Goal: Transaction & Acquisition: Register for event/course

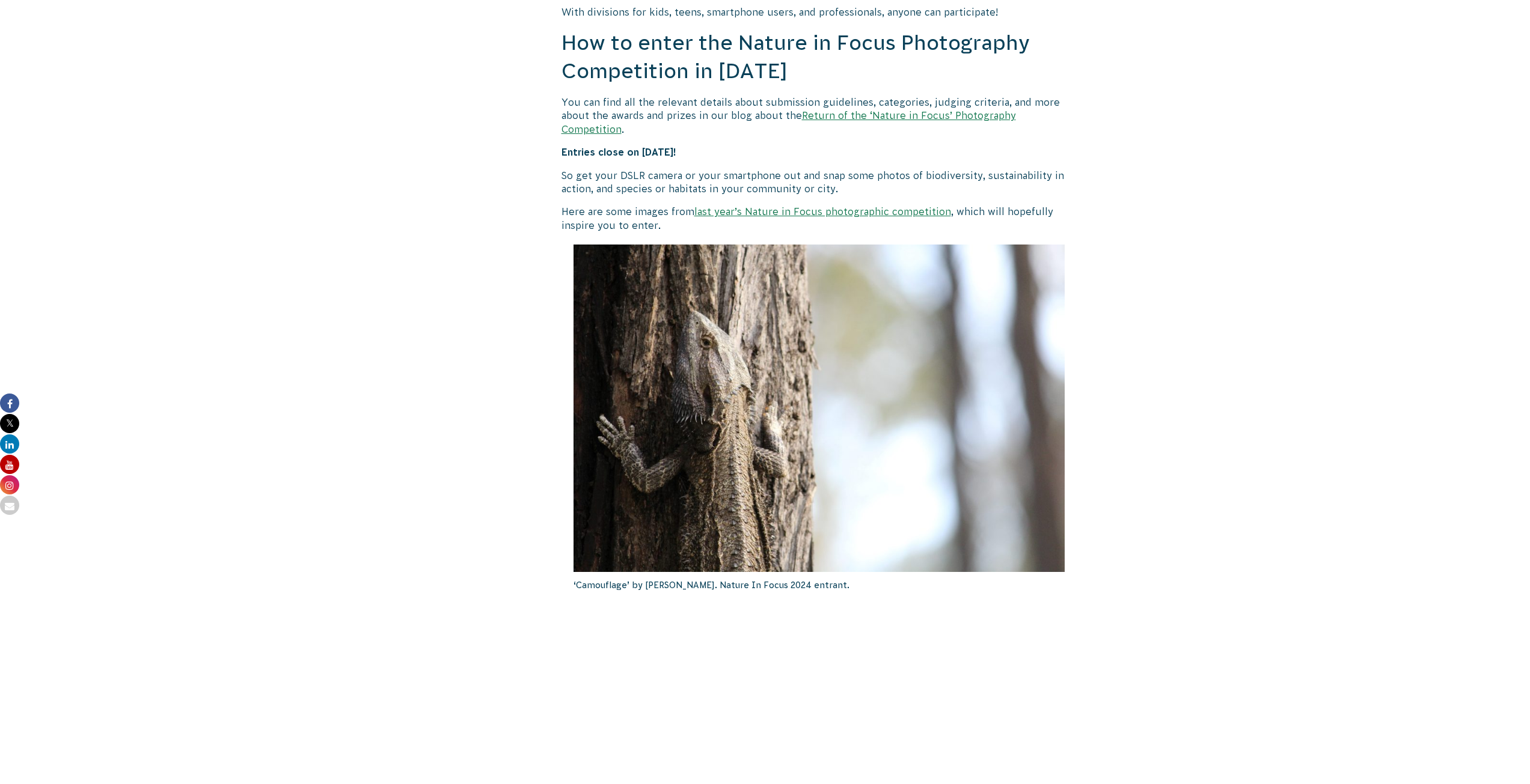
scroll to position [661, 0]
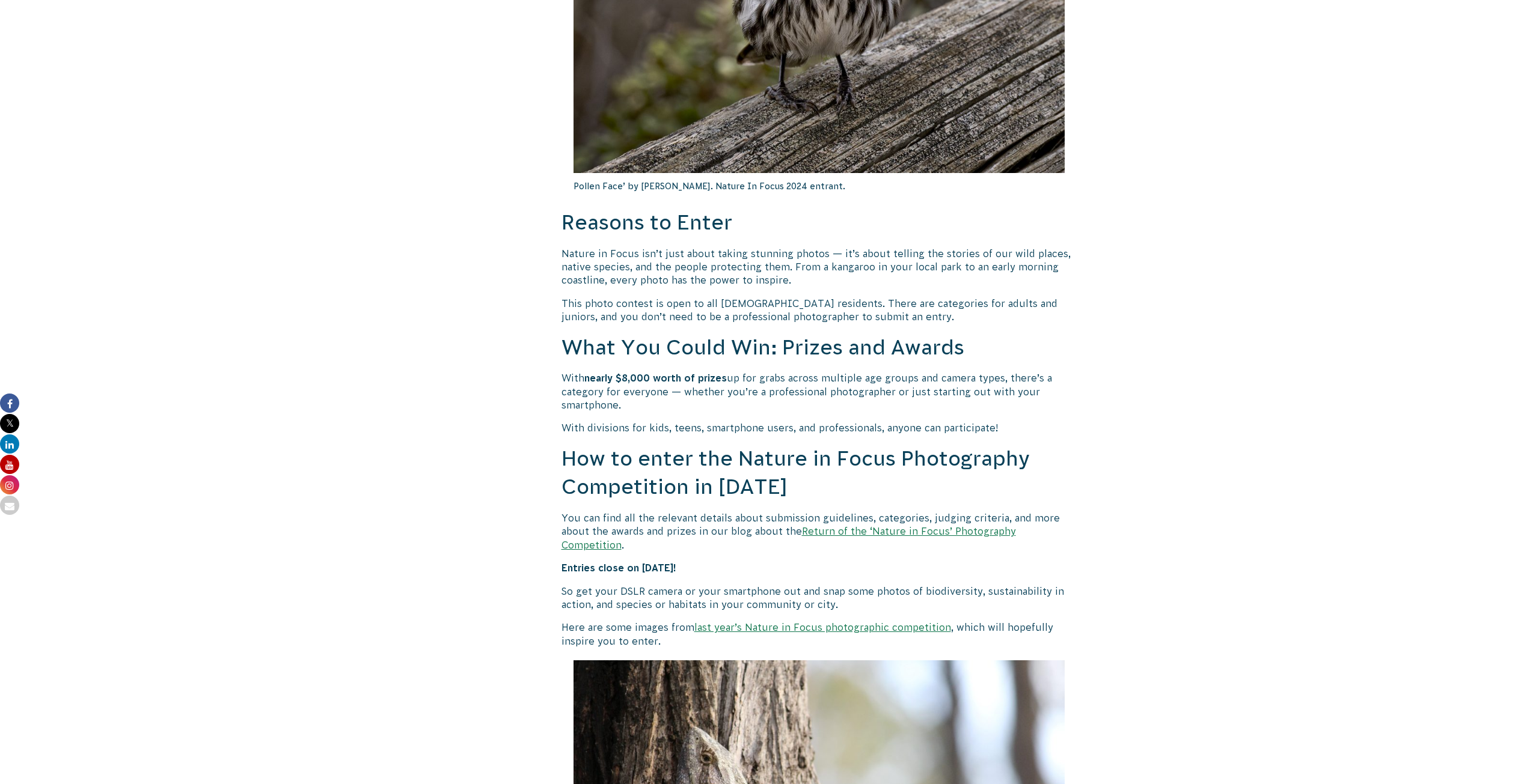
click at [692, 342] on h2 "What You Could Win: Prizes and Awards" at bounding box center [819, 348] width 516 height 29
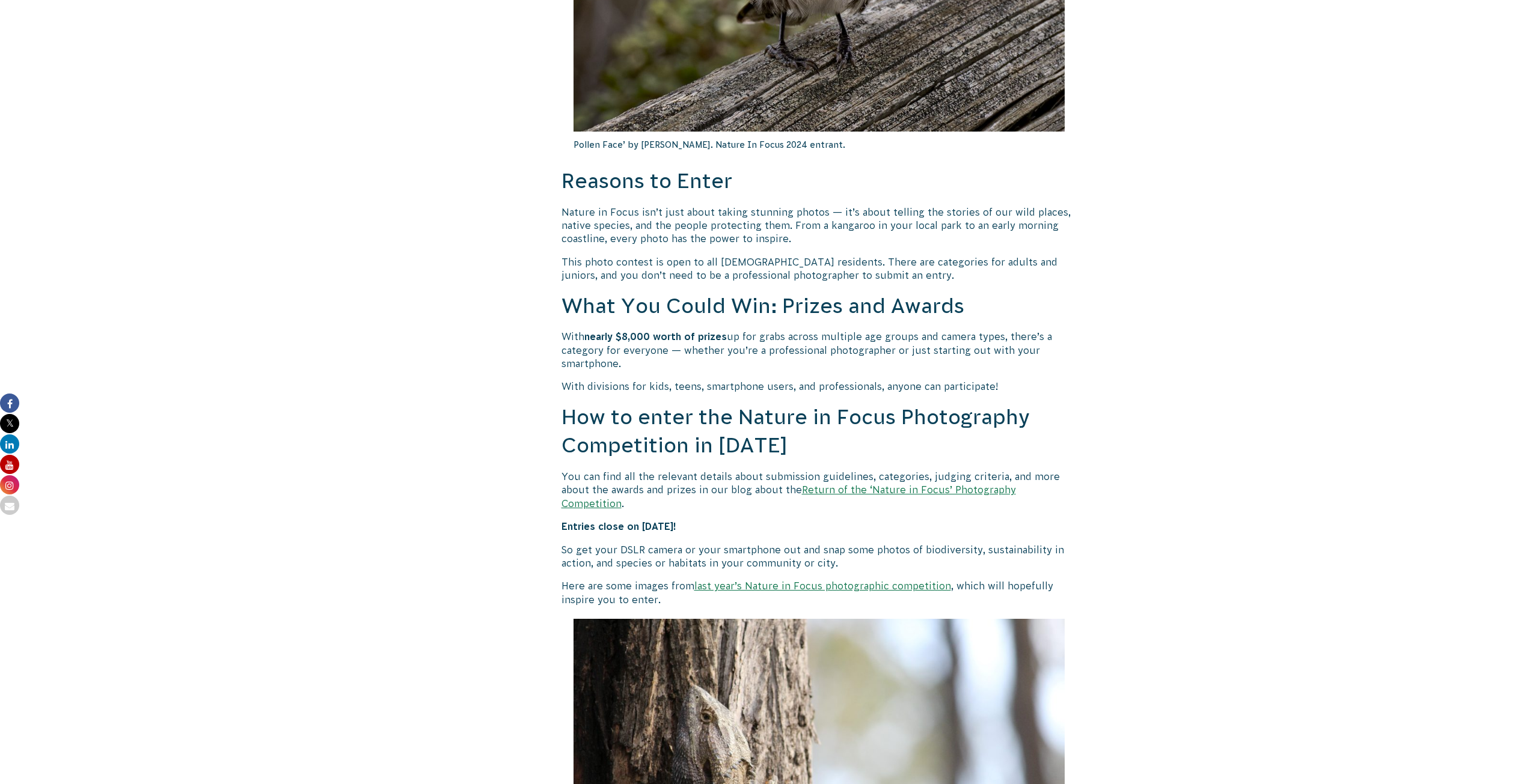
scroll to position [721, 0]
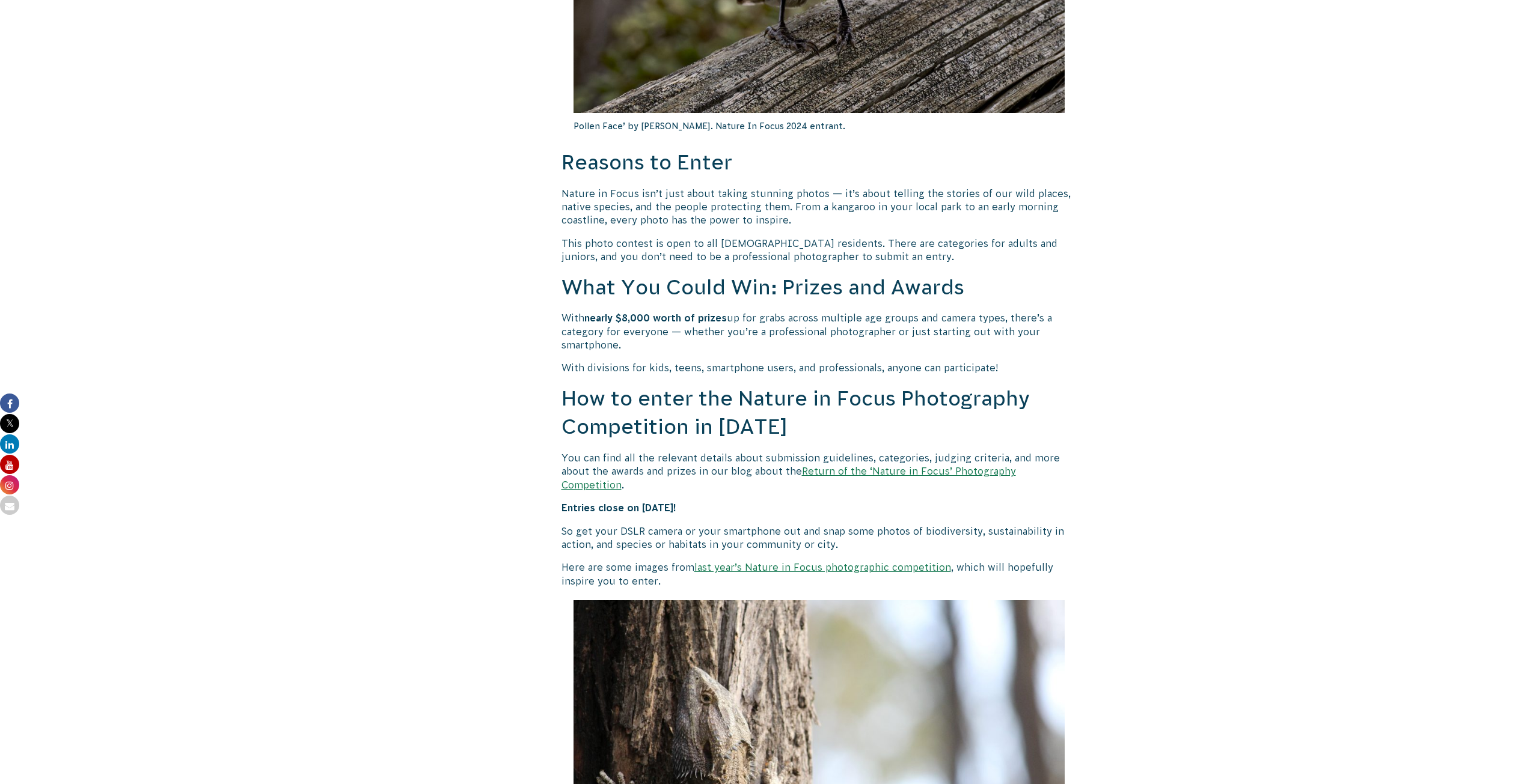
click at [929, 471] on link "Return of the ‘Nature in Focus’ Photography Competition" at bounding box center [788, 477] width 455 height 24
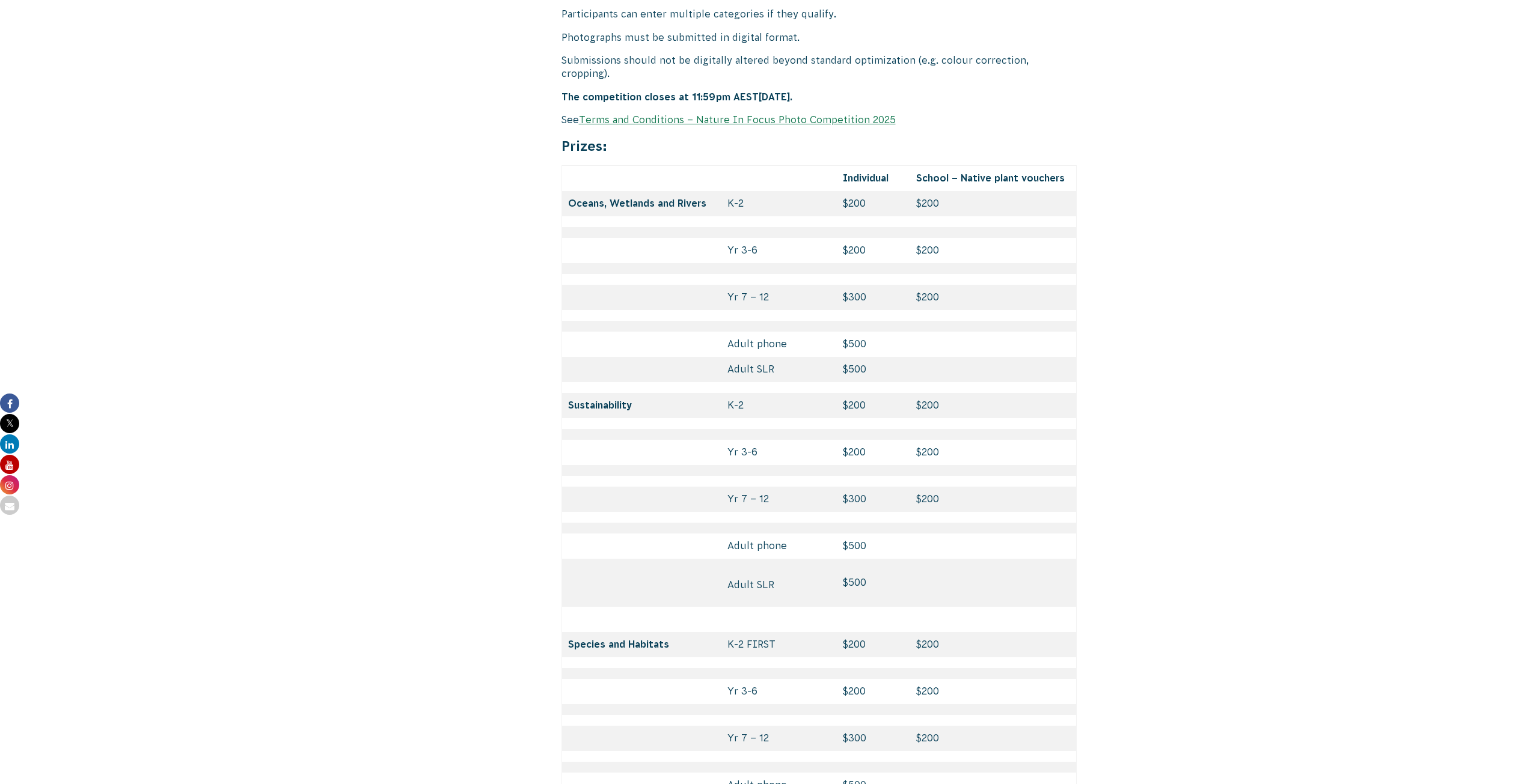
scroll to position [5047, 0]
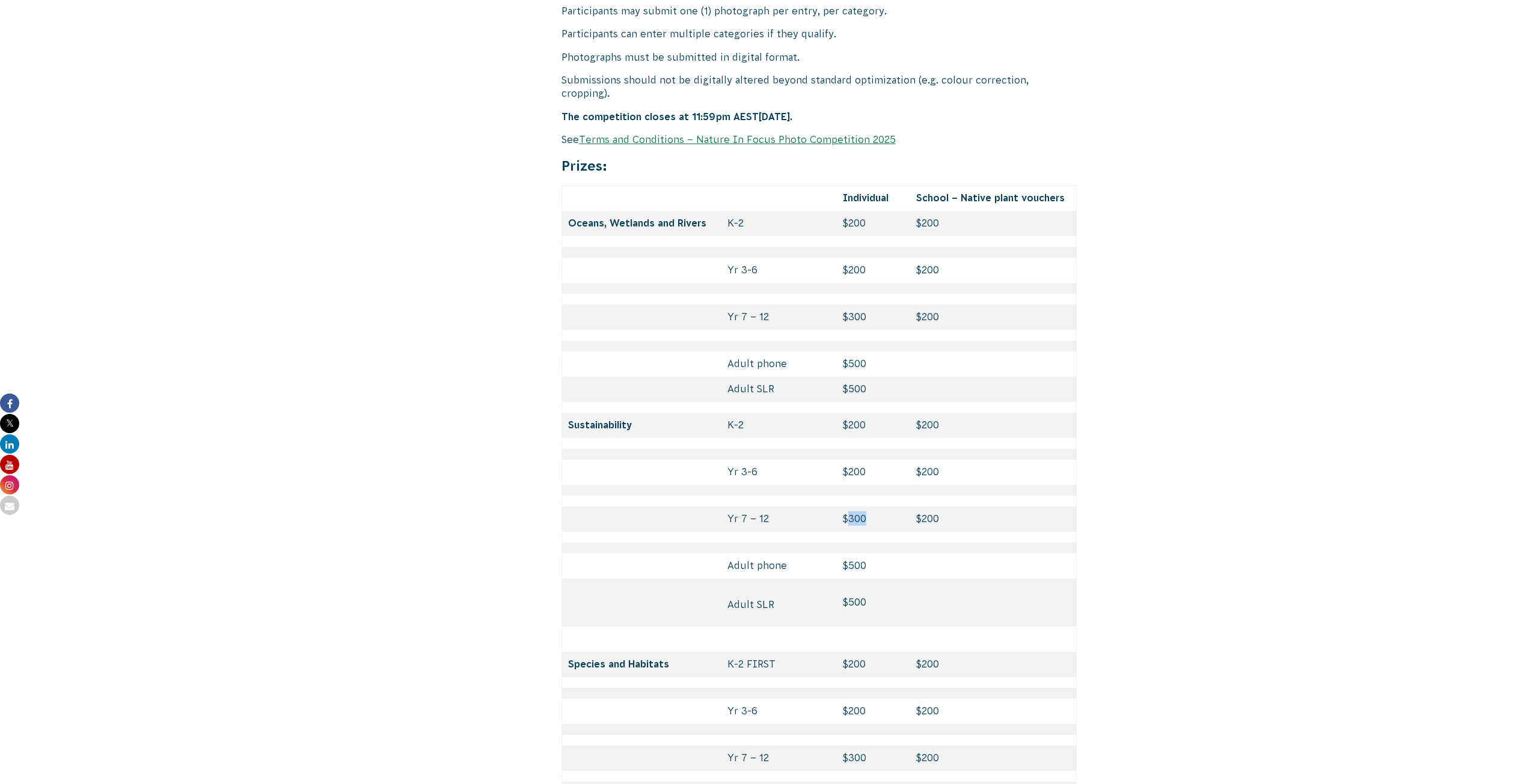
drag, startPoint x: 847, startPoint y: 459, endPoint x: 879, endPoint y: 461, distance: 32.1
click at [879, 507] on td "$300" at bounding box center [873, 519] width 74 height 25
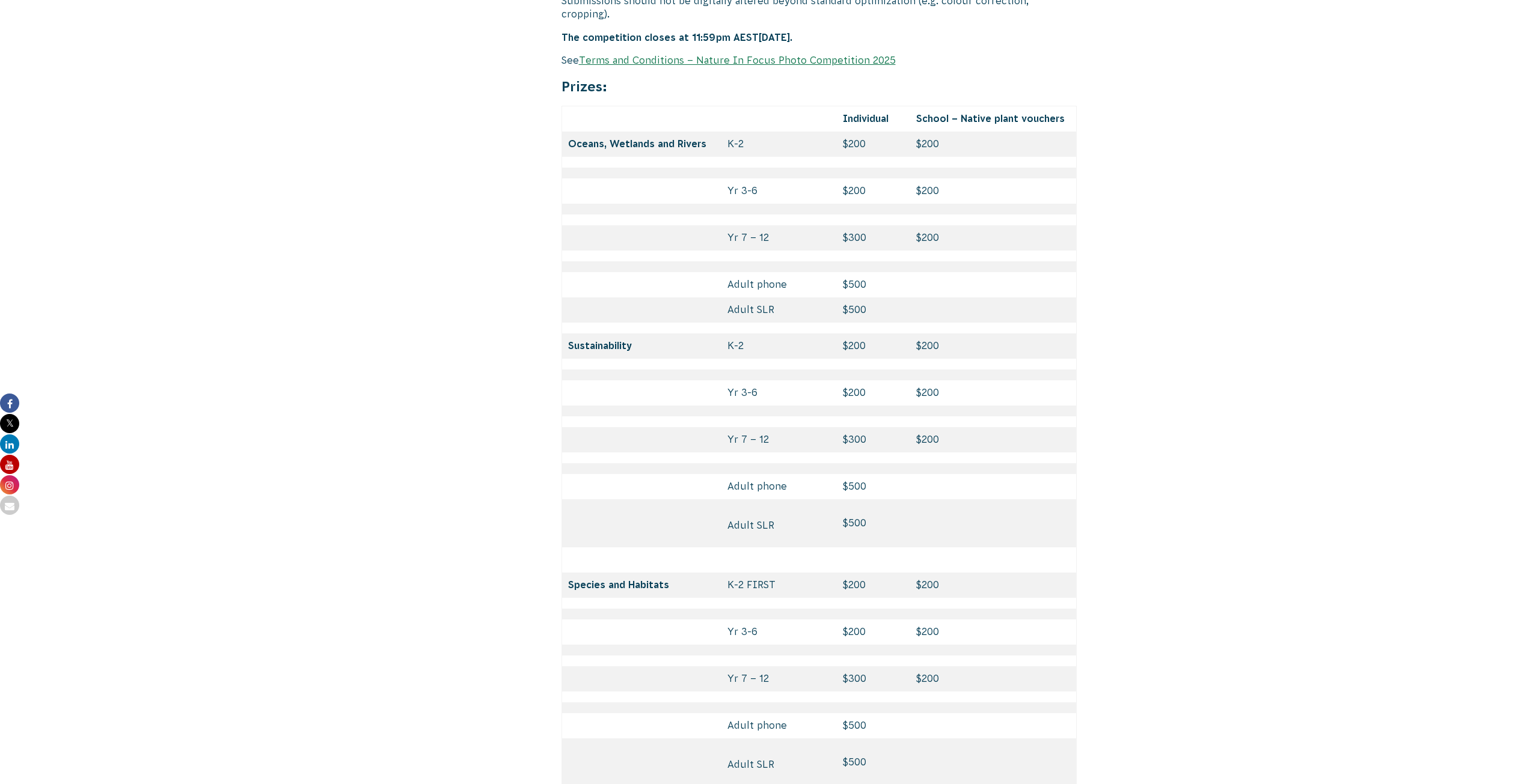
scroll to position [5227, 0]
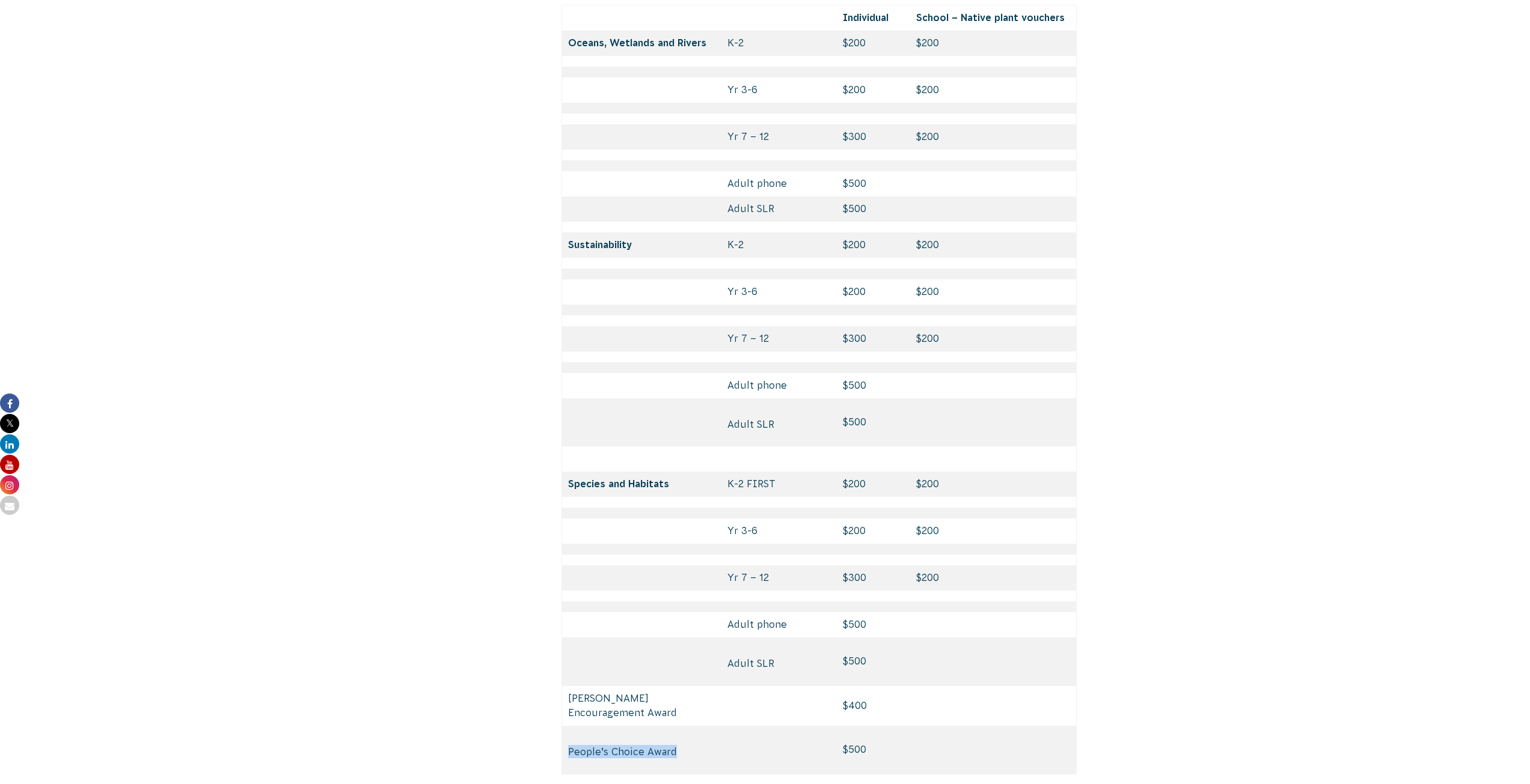
drag, startPoint x: 568, startPoint y: 701, endPoint x: 751, endPoint y: 709, distance: 183.2
click at [751, 726] on tr "People’s Choice Award $500" at bounding box center [819, 750] width 515 height 49
click at [711, 745] on p "People’s Choice Award" at bounding box center [642, 751] width 147 height 13
drag, startPoint x: 568, startPoint y: 698, endPoint x: 769, endPoint y: 748, distance: 207.1
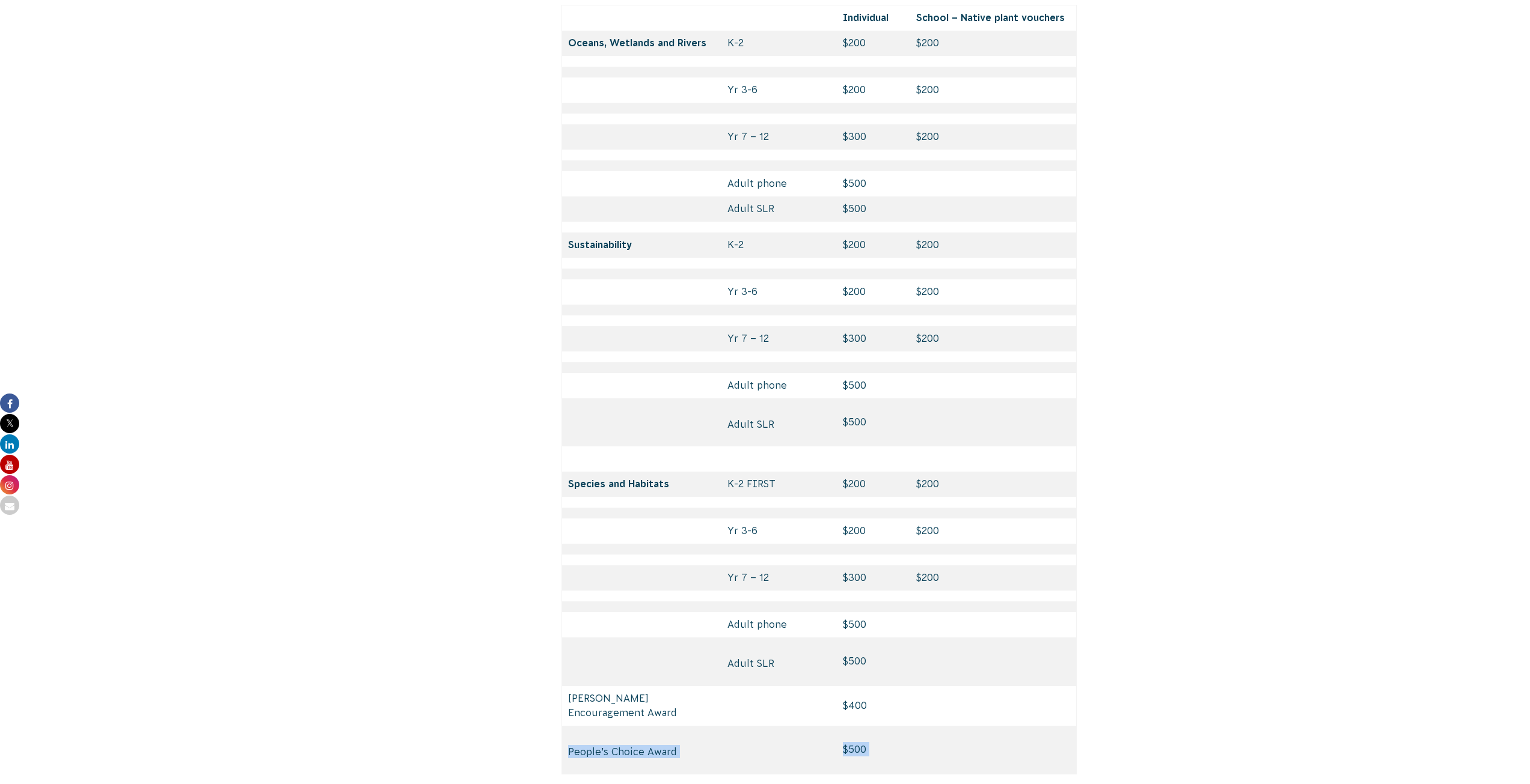
click at [718, 726] on td "People’s Choice Award" at bounding box center [641, 750] width 160 height 49
drag, startPoint x: 569, startPoint y: 698, endPoint x: 740, endPoint y: 716, distance: 171.9
click at [740, 726] on tr "People’s Choice Award $500" at bounding box center [819, 750] width 515 height 49
drag, startPoint x: 672, startPoint y: 690, endPoint x: 626, endPoint y: 682, distance: 46.7
click at [671, 745] on p "People’s Choice Award" at bounding box center [642, 751] width 147 height 13
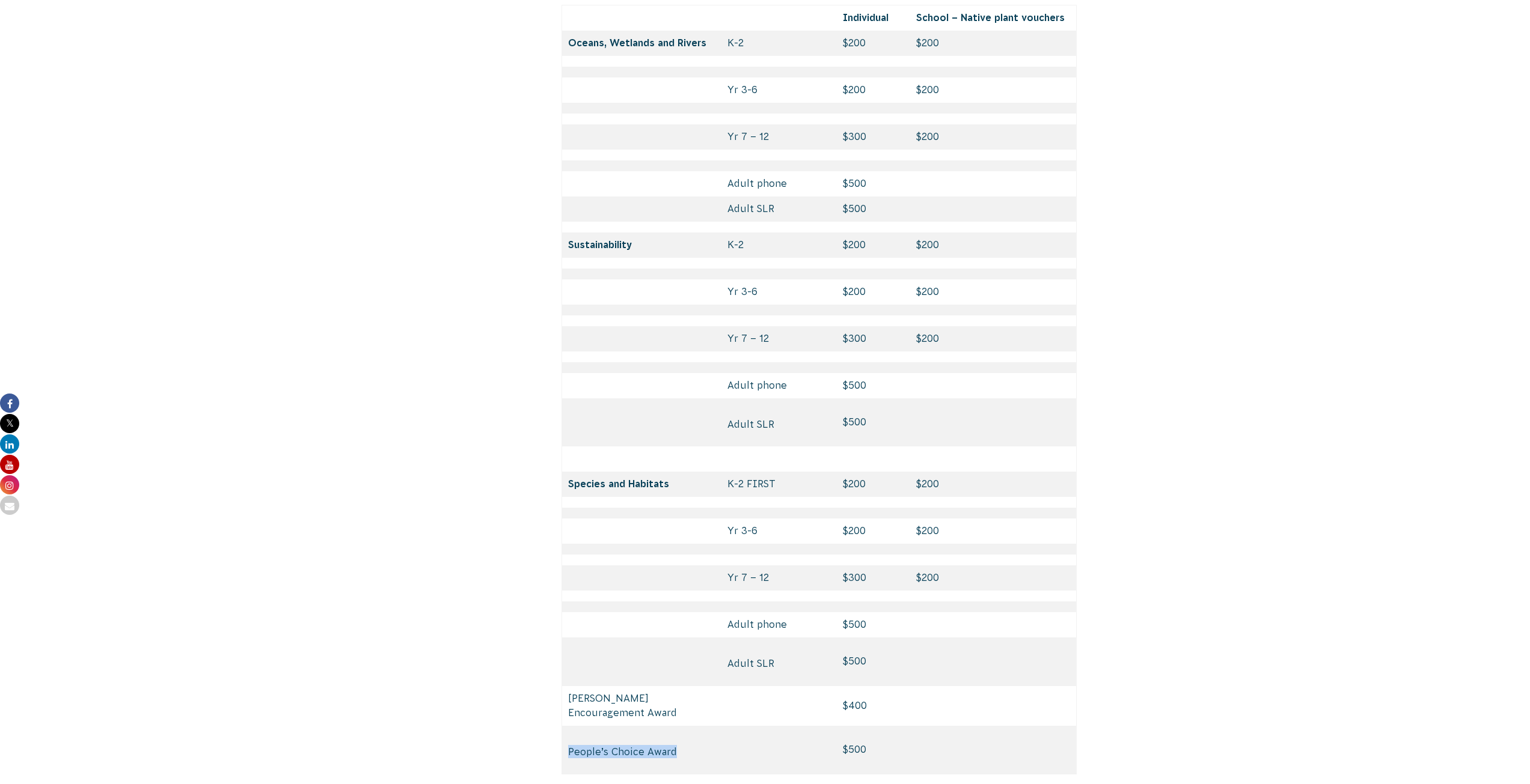
click at [562, 726] on td "People’s Choice Award" at bounding box center [641, 750] width 160 height 49
drag, startPoint x: 568, startPoint y: 696, endPoint x: 691, endPoint y: 719, distance: 125.1
click at [691, 726] on td "People’s Choice Award" at bounding box center [641, 750] width 160 height 49
click at [678, 745] on p "People’s Choice Award" at bounding box center [642, 751] width 147 height 13
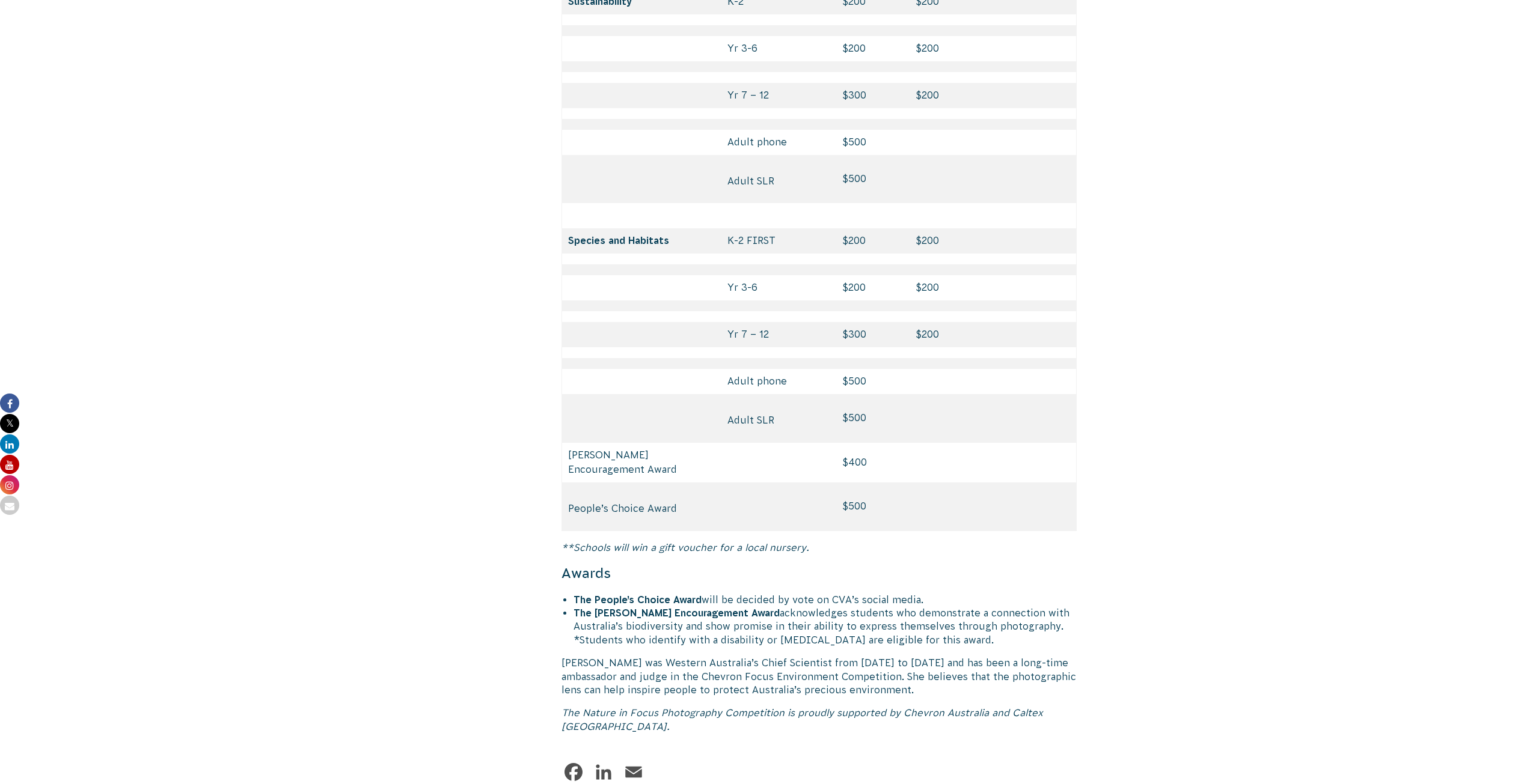
scroll to position [5528, 0]
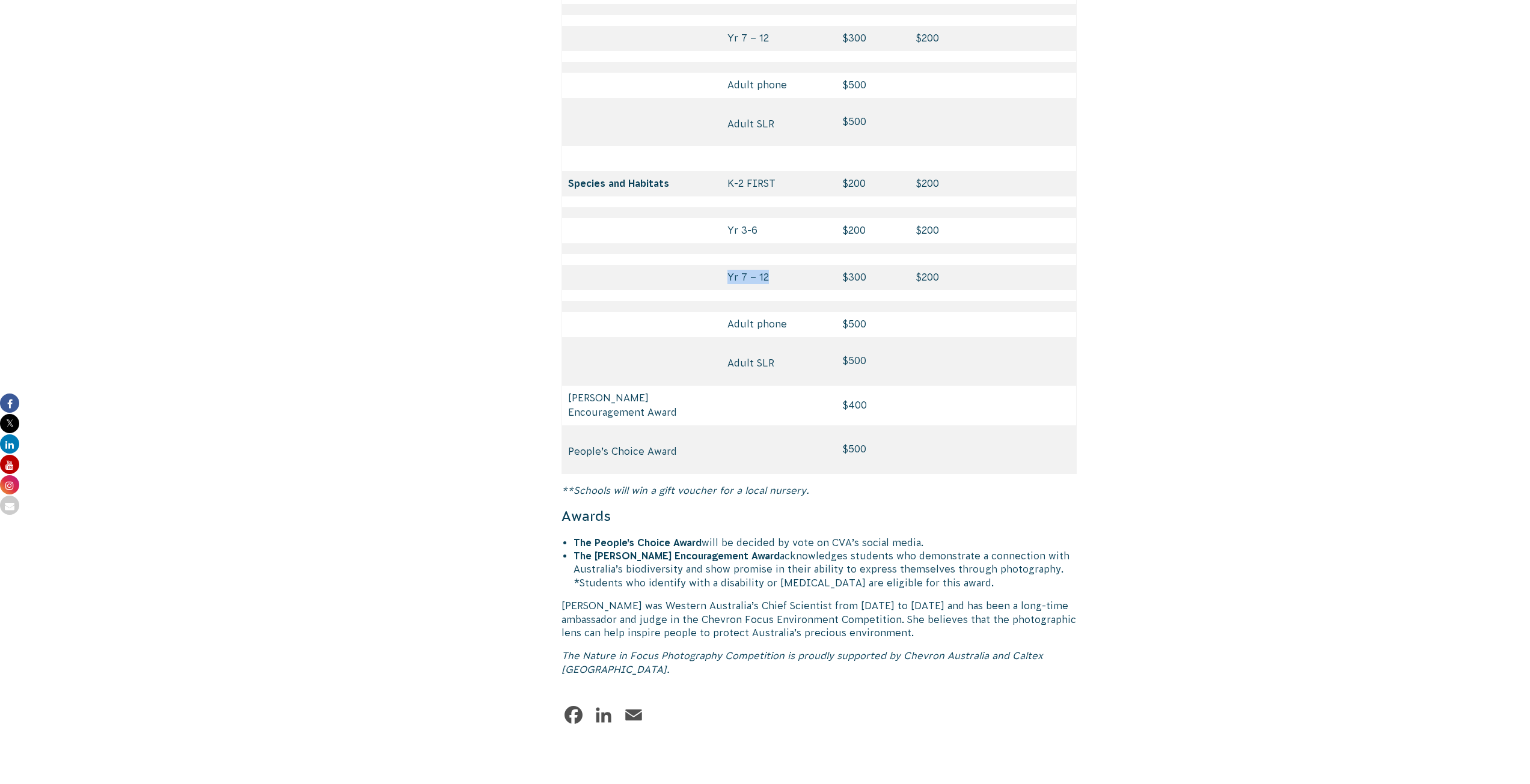
drag, startPoint x: 726, startPoint y: 219, endPoint x: 807, endPoint y: 226, distance: 81.3
click at [807, 265] on td "Yr 7 – 12" at bounding box center [779, 277] width 116 height 25
drag, startPoint x: 571, startPoint y: 395, endPoint x: 742, endPoint y: 373, distance: 172.4
click at [736, 426] on tr "People’s Choice Award $500" at bounding box center [819, 450] width 515 height 49
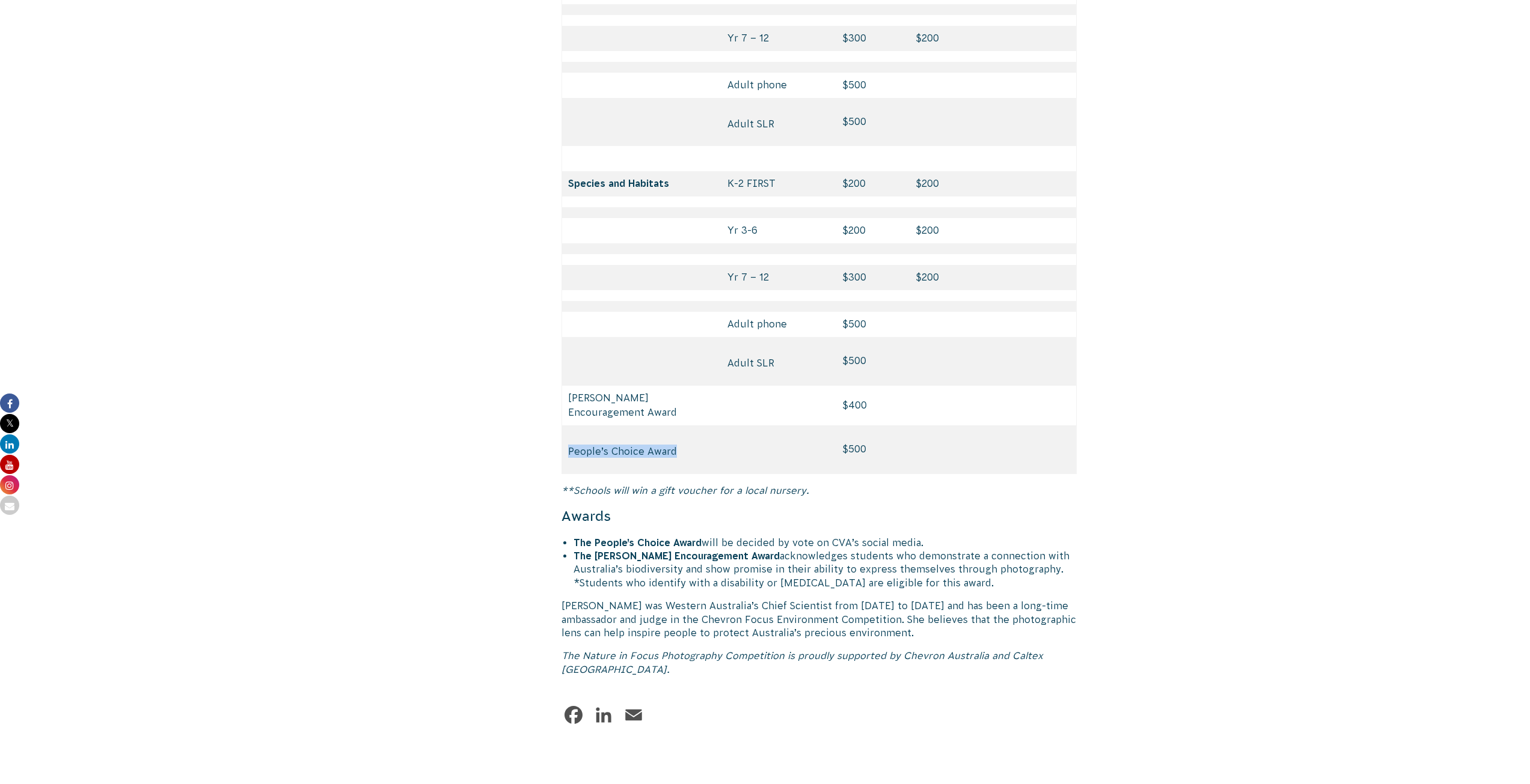
click at [742, 426] on td at bounding box center [779, 450] width 116 height 49
click at [687, 445] on p "People’s Choice Award" at bounding box center [642, 451] width 147 height 13
drag, startPoint x: 624, startPoint y: 394, endPoint x: 712, endPoint y: 411, distance: 89.6
click at [712, 426] on td "People’s Choice Award" at bounding box center [641, 450] width 160 height 49
click at [711, 426] on td "People’s Choice Award" at bounding box center [641, 450] width 160 height 49
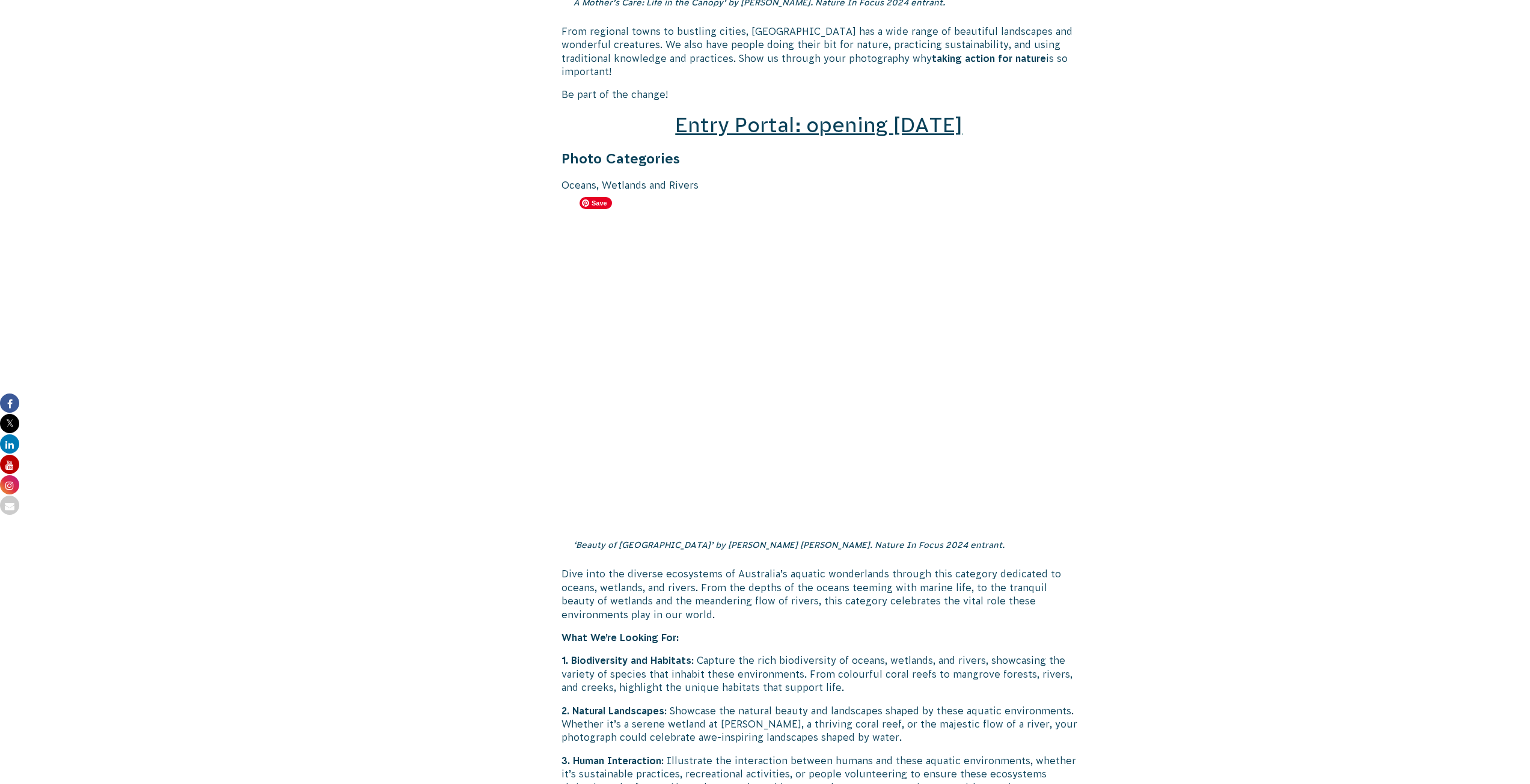
scroll to position [1803, 0]
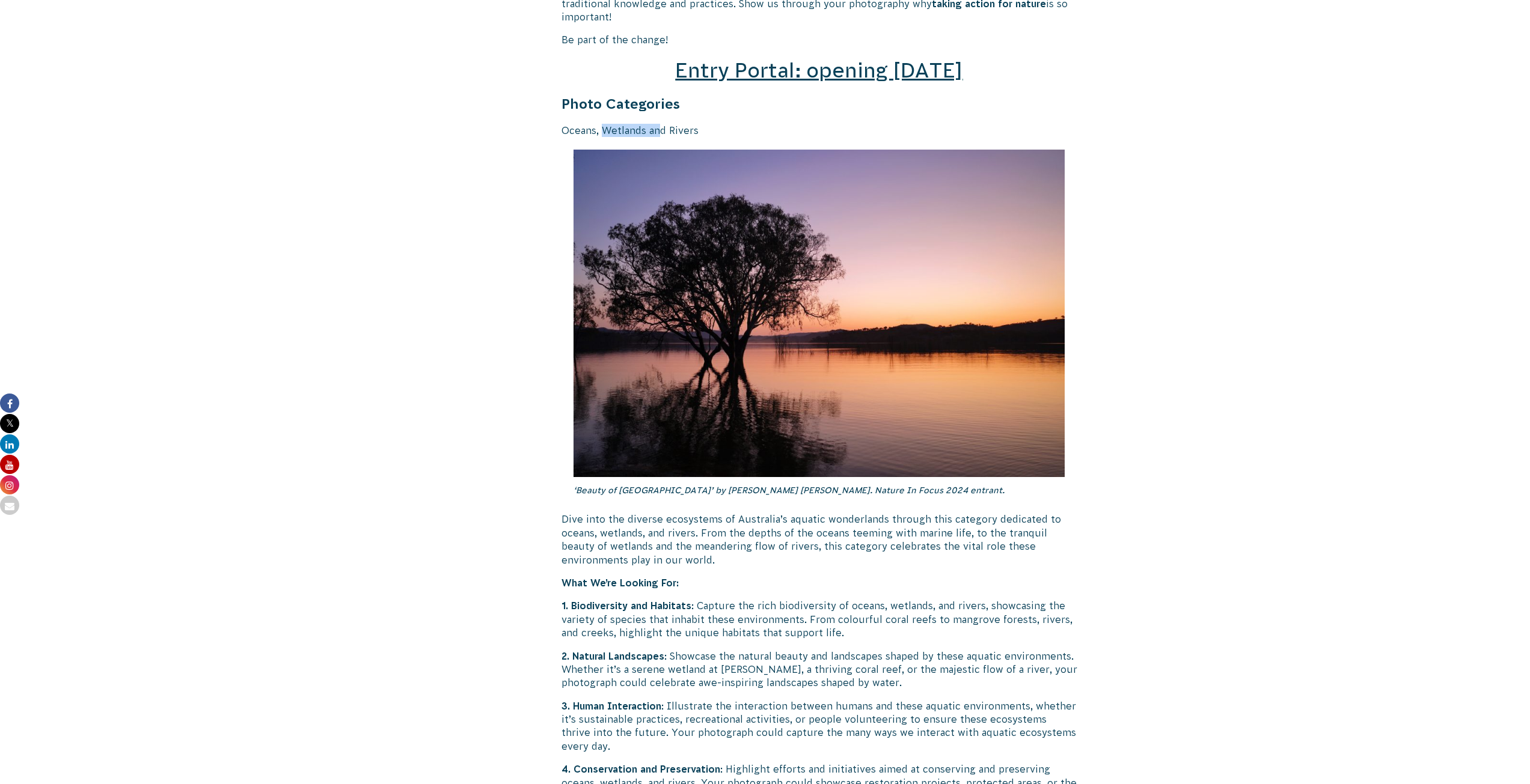
drag, startPoint x: 601, startPoint y: 116, endPoint x: 660, endPoint y: 119, distance: 59.1
click at [660, 124] on p "Oceans, Wetlands and Rivers" at bounding box center [819, 130] width 516 height 13
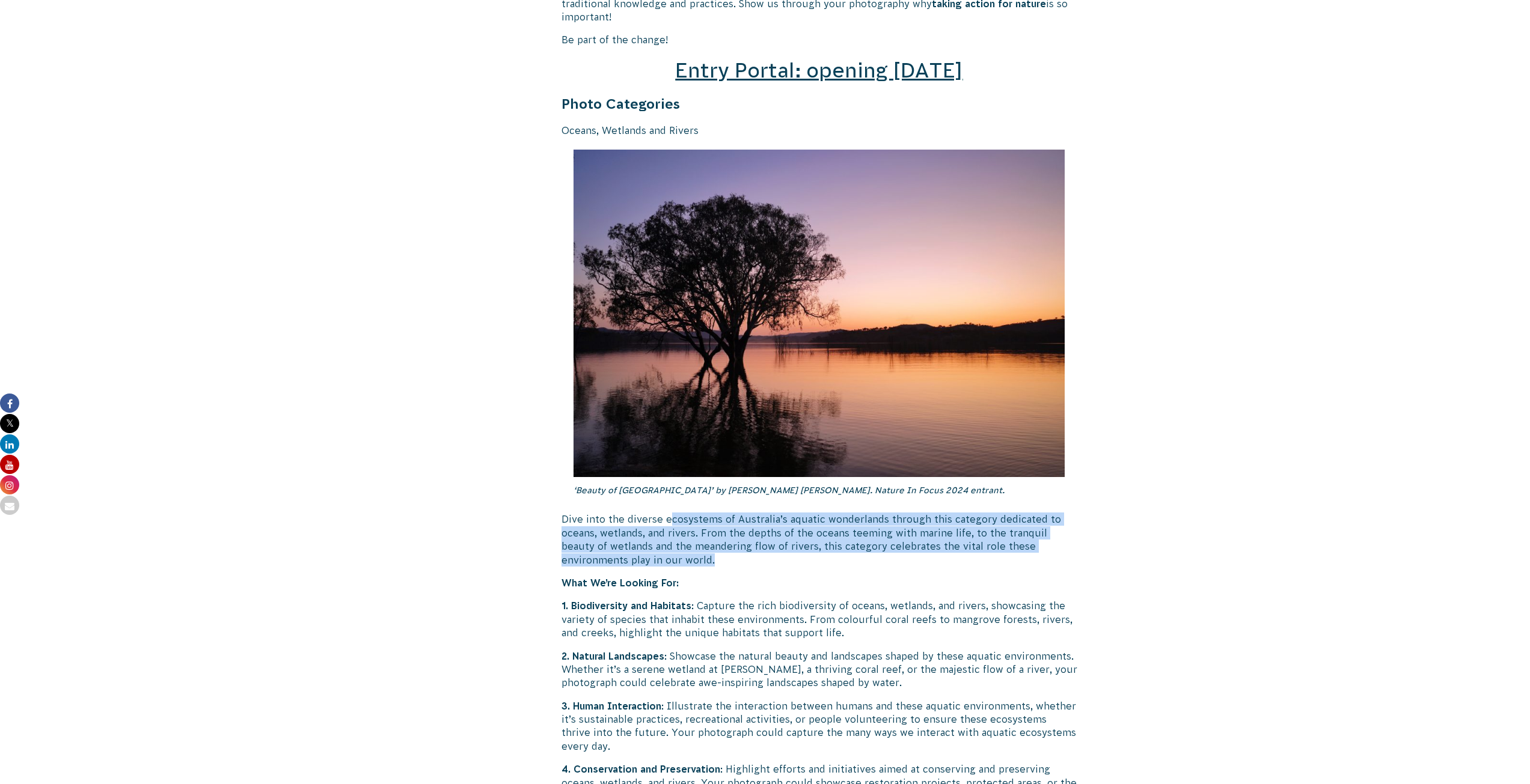
drag, startPoint x: 666, startPoint y: 508, endPoint x: 784, endPoint y: 547, distance: 124.3
click at [784, 547] on p "Dive into the diverse ecosystems of Australia’s aquatic wonderlands through thi…" at bounding box center [819, 539] width 516 height 54
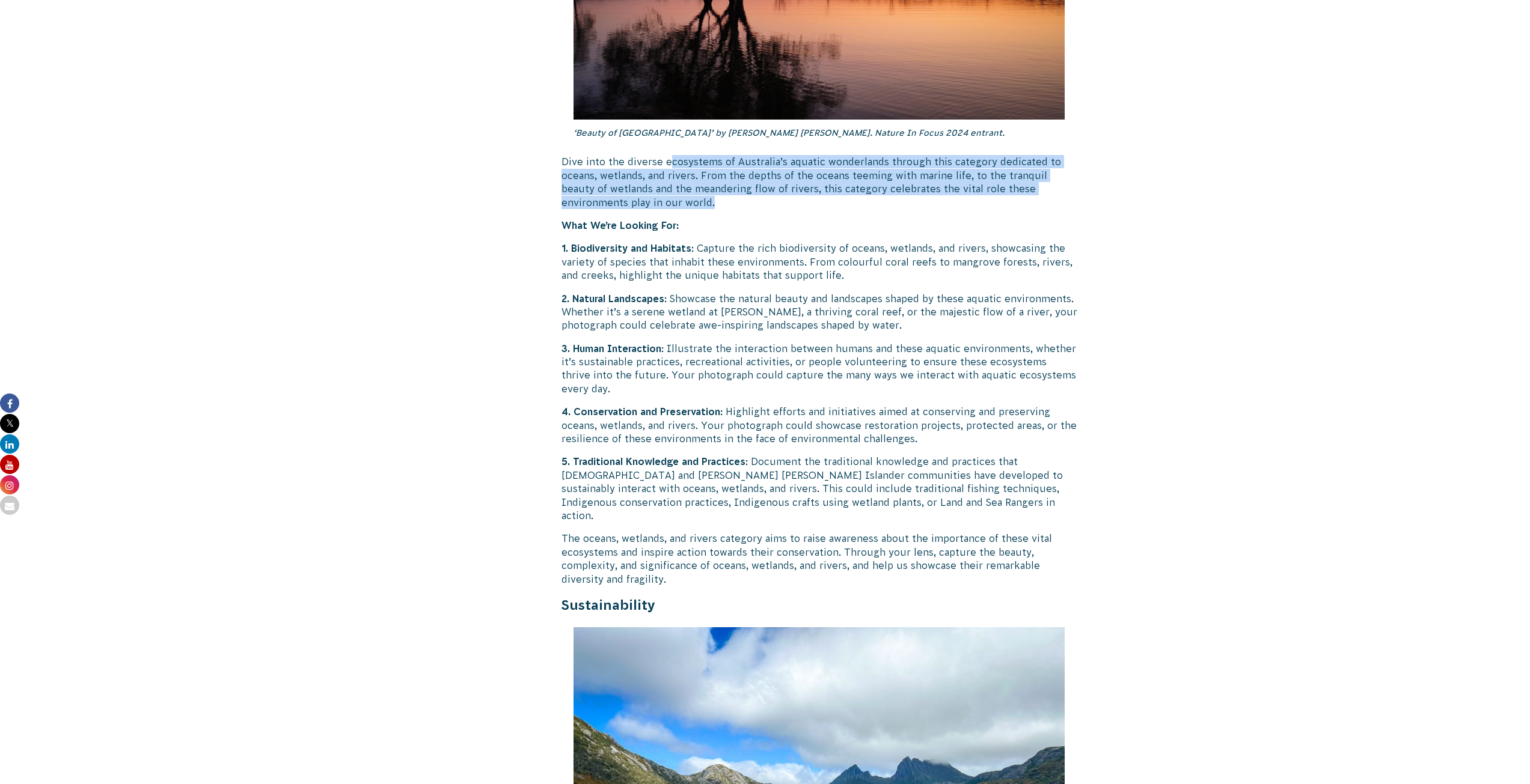
scroll to position [2163, 0]
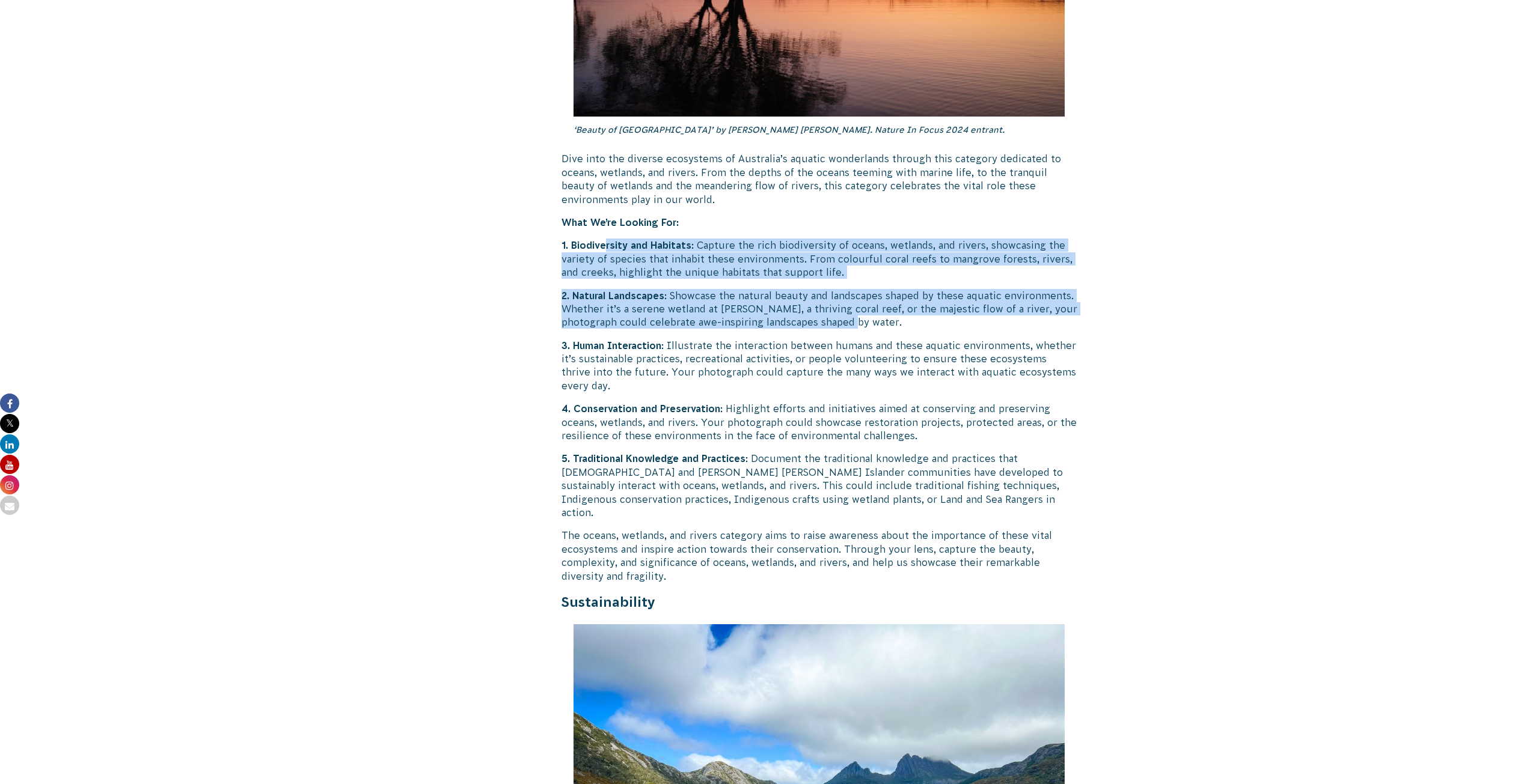
drag, startPoint x: 605, startPoint y: 231, endPoint x: 864, endPoint y: 312, distance: 271.4
click at [857, 309] on p "2. Natural Landscapes : Showcase the natural beauty and landscapes shaped by th…" at bounding box center [819, 309] width 516 height 41
drag, startPoint x: 854, startPoint y: 309, endPoint x: 564, endPoint y: 230, distance: 300.6
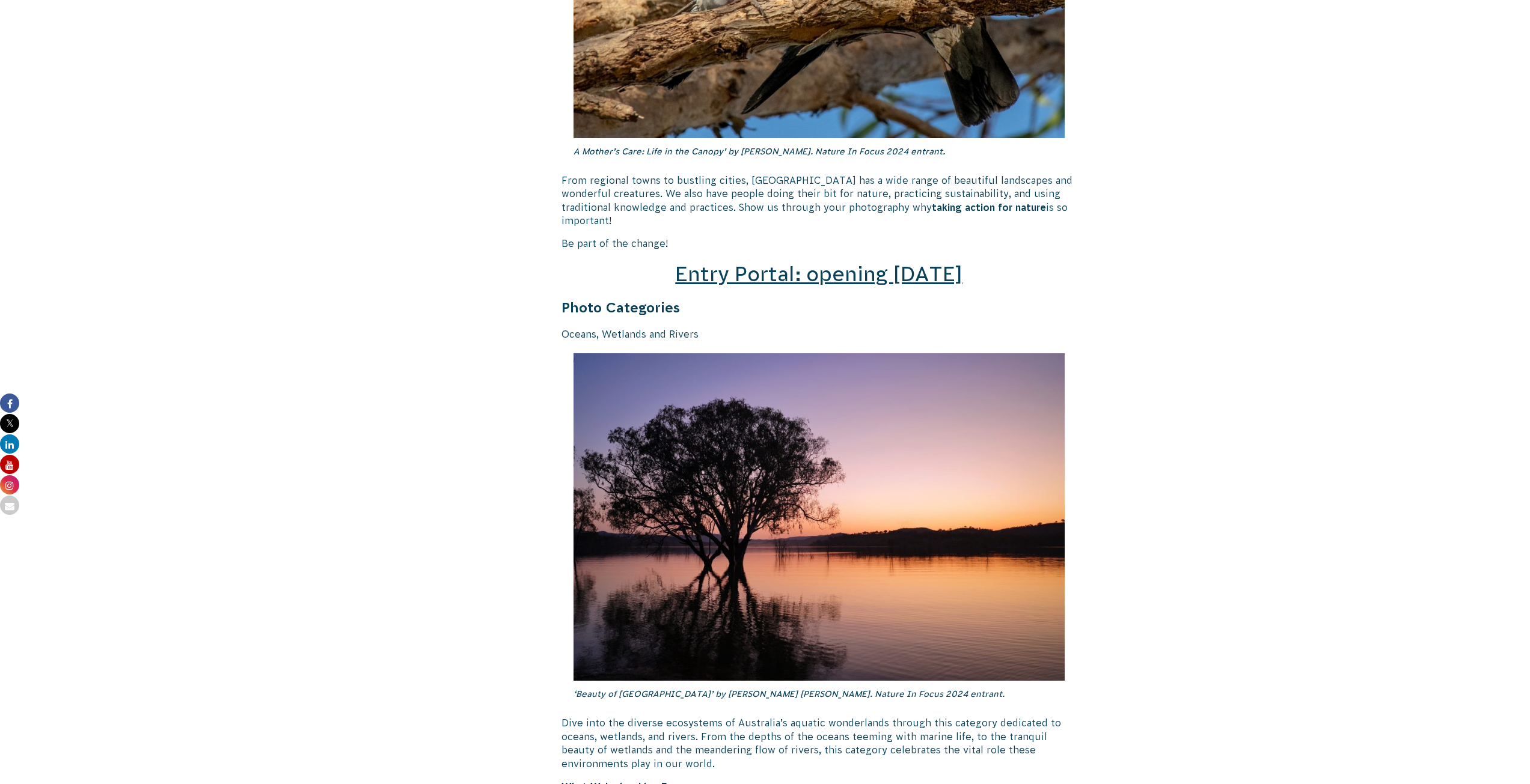
scroll to position [1442, 0]
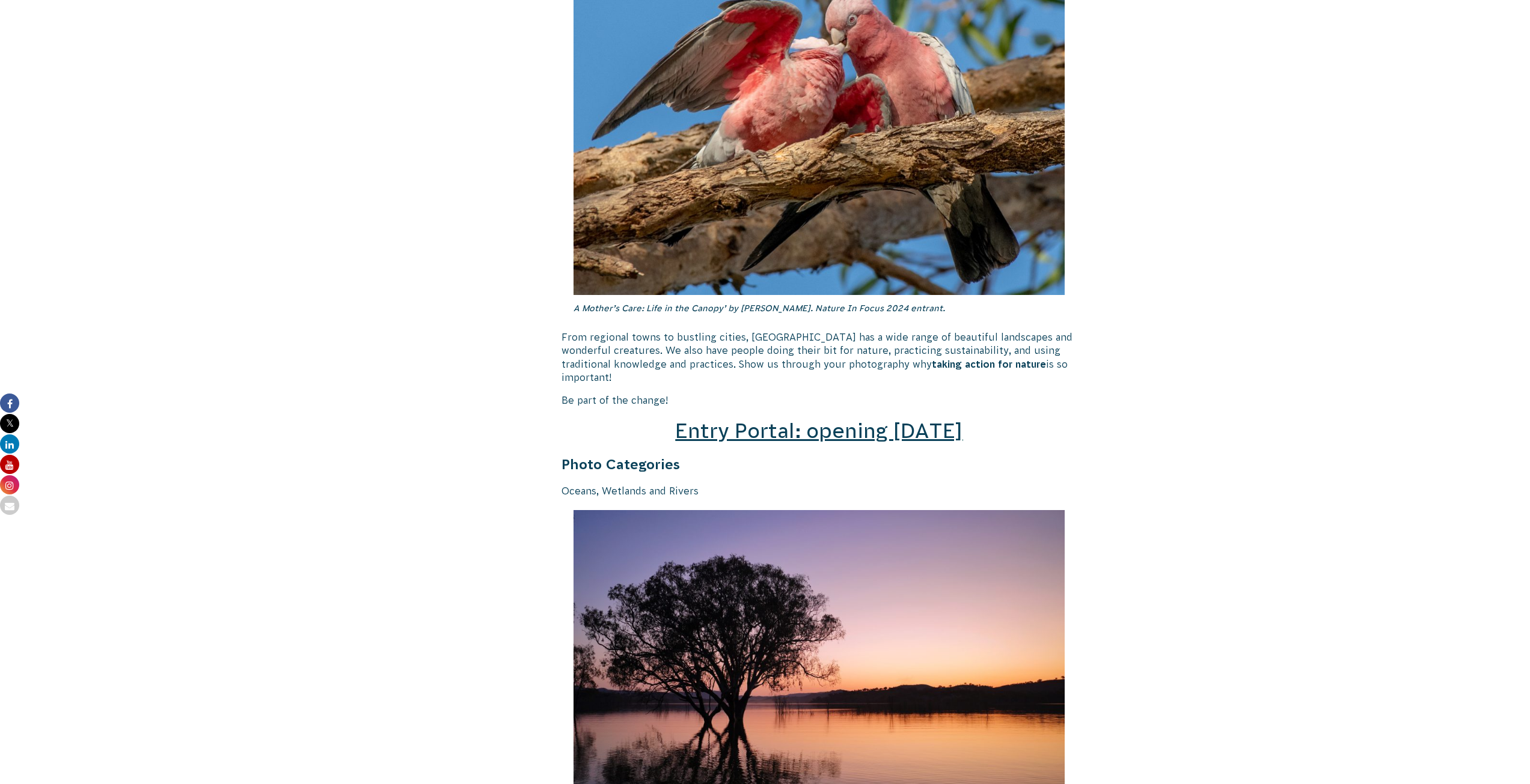
click at [877, 420] on span "Entry Portal: opening [DATE]" at bounding box center [819, 431] width 288 height 23
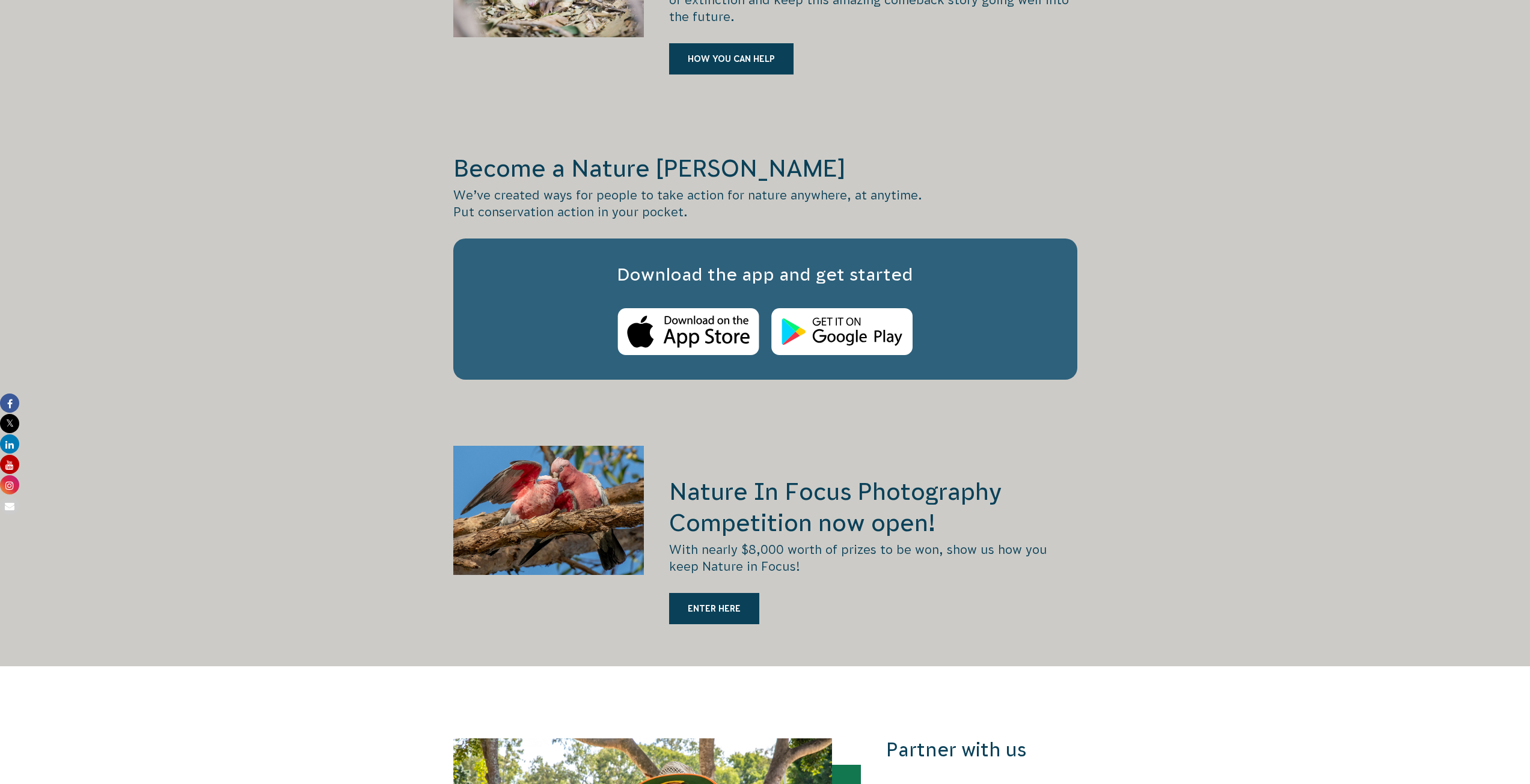
scroll to position [2223, 0]
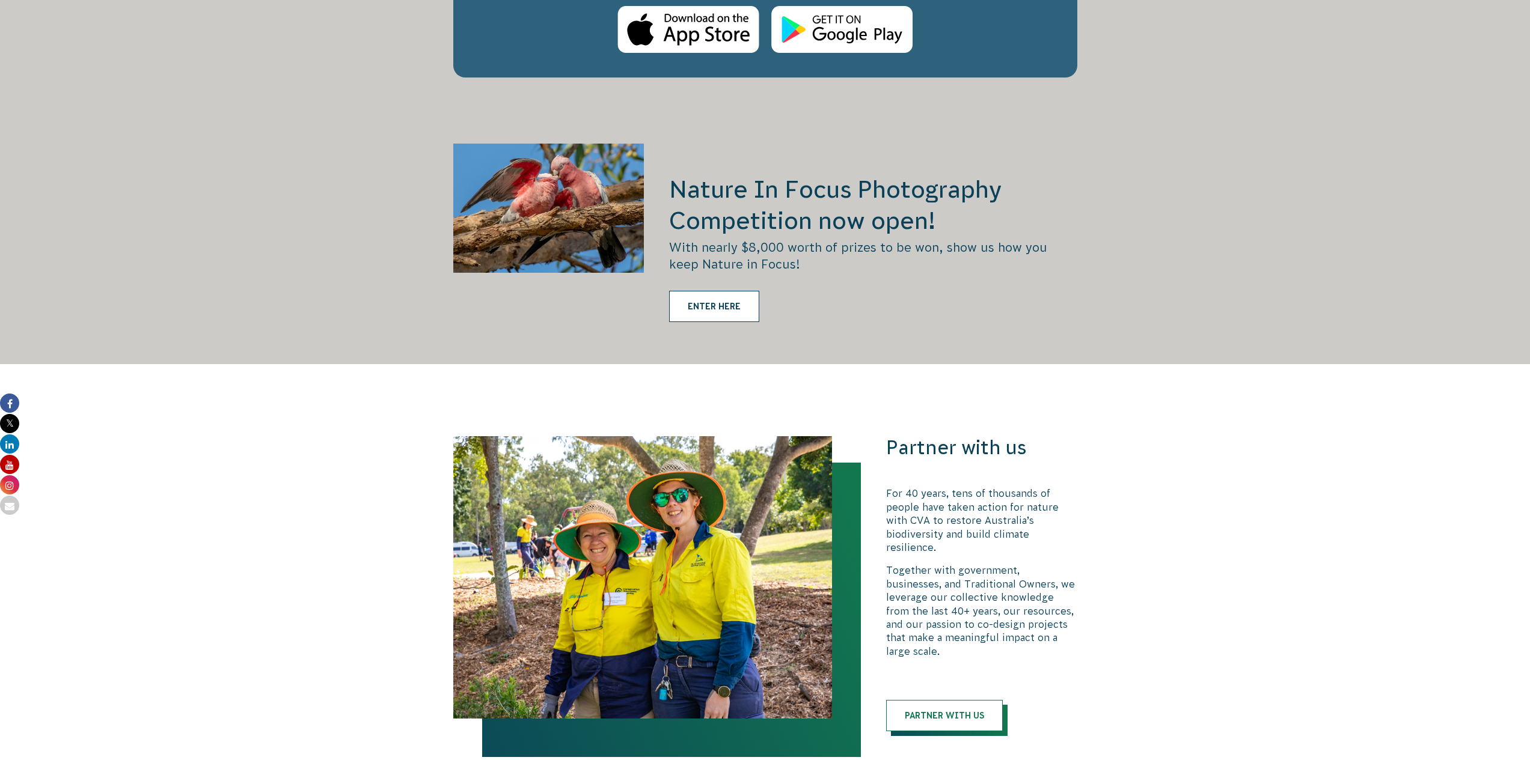
click at [724, 291] on link "ENTER HERE" at bounding box center [713, 306] width 90 height 31
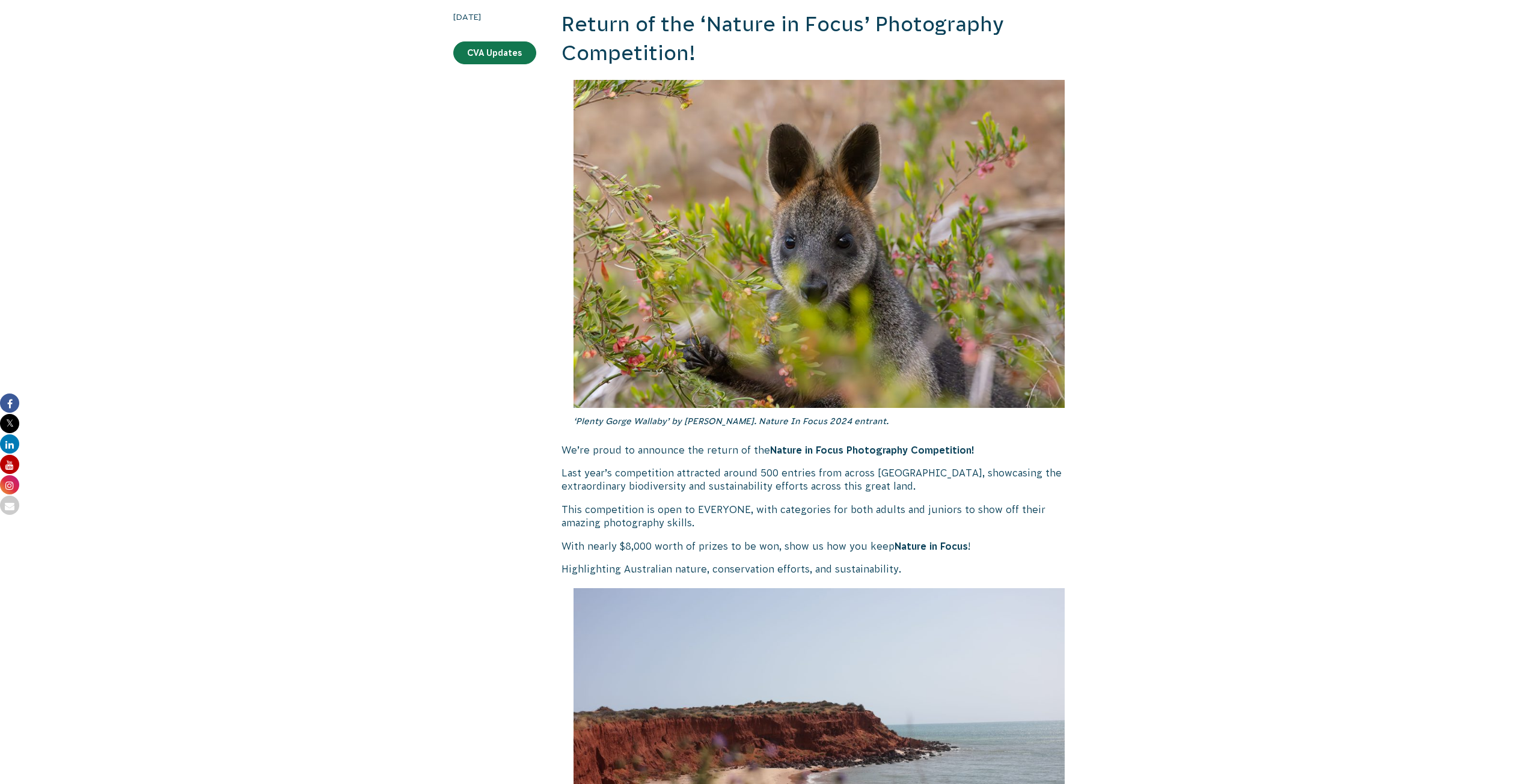
scroll to position [421, 0]
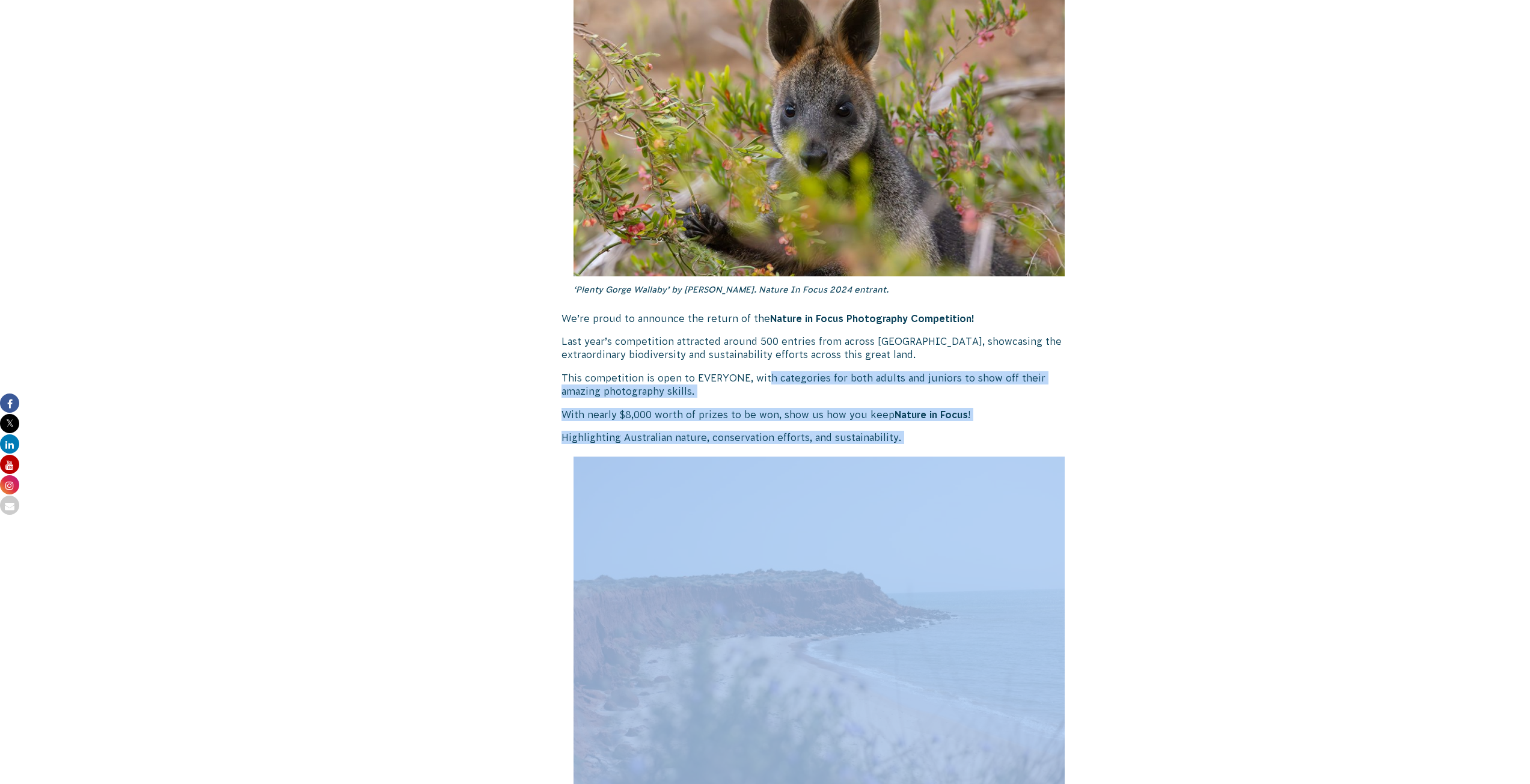
drag, startPoint x: 765, startPoint y: 373, endPoint x: 1022, endPoint y: 445, distance: 266.9
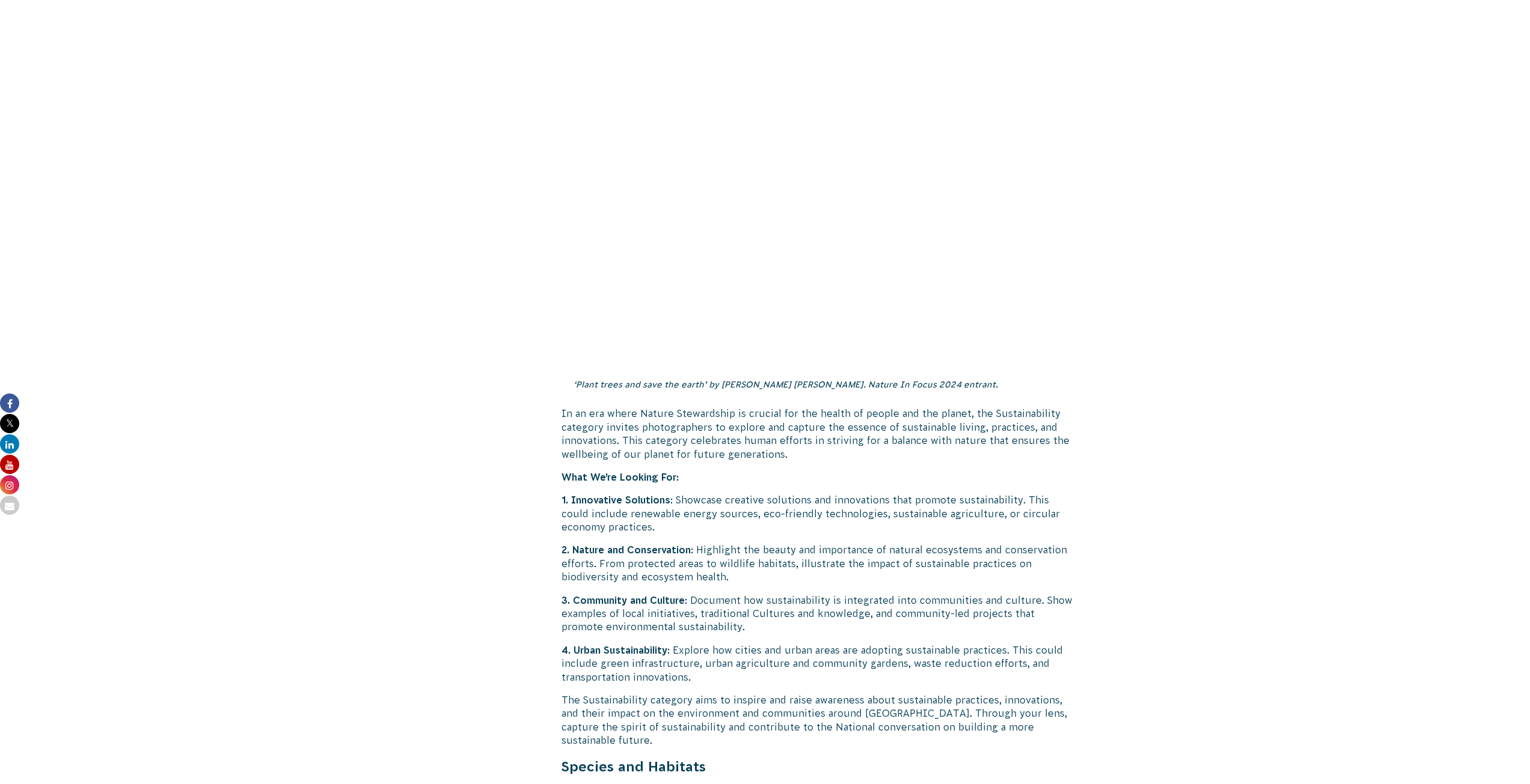
scroll to position [2824, 0]
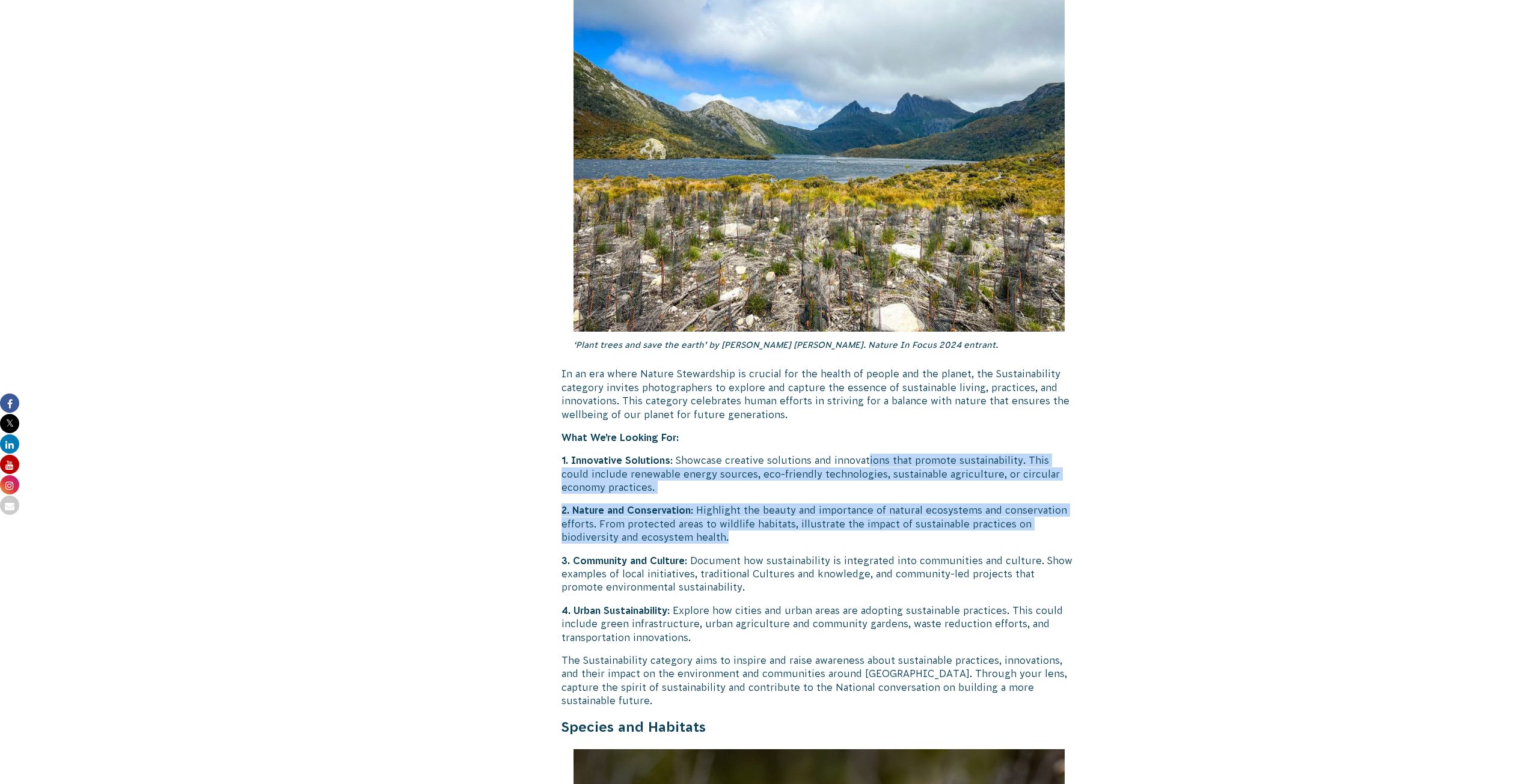
drag, startPoint x: 868, startPoint y: 433, endPoint x: 1100, endPoint y: 512, distance: 245.1
click at [1100, 512] on body "About Us Our Priorities Reconciliation Impact Our Board Our People Careers CVA …" at bounding box center [765, 660] width 1530 height 6969
click at [778, 511] on p "2. Nature and Conservation : Highlight the beauty and importance of natural eco…" at bounding box center [819, 523] width 516 height 41
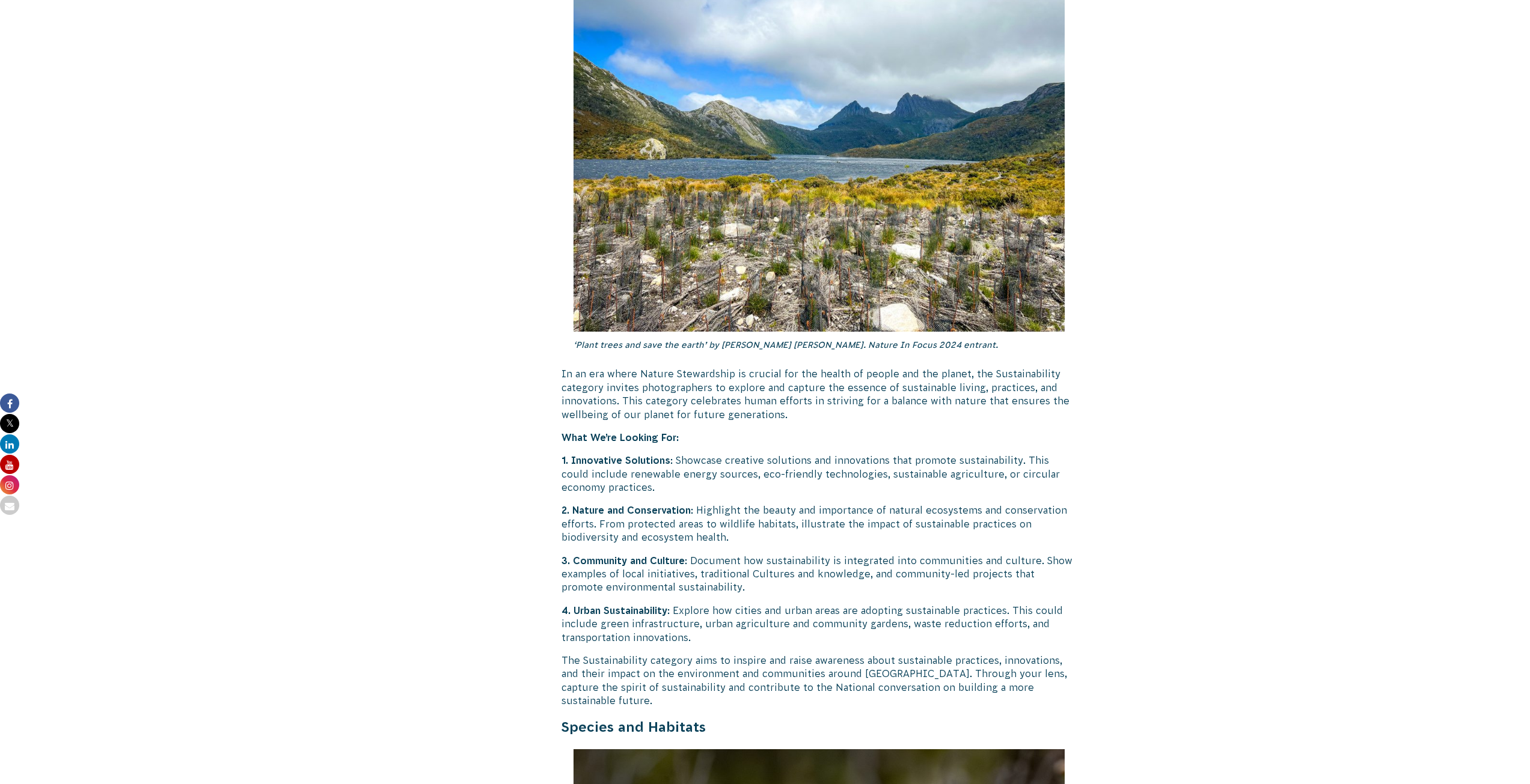
drag, startPoint x: 749, startPoint y: 512, endPoint x: 545, endPoint y: 419, distance: 224.2
click at [545, 419] on div "11 June 2025 CVA Updates Return of the ‘Nature in Focus’ Photography Competitio…" at bounding box center [765, 484] width 649 height 6018
click at [1076, 454] on p "1. Innovative Solutions : Showcase creative solutions and innovations that prom…" at bounding box center [819, 474] width 516 height 41
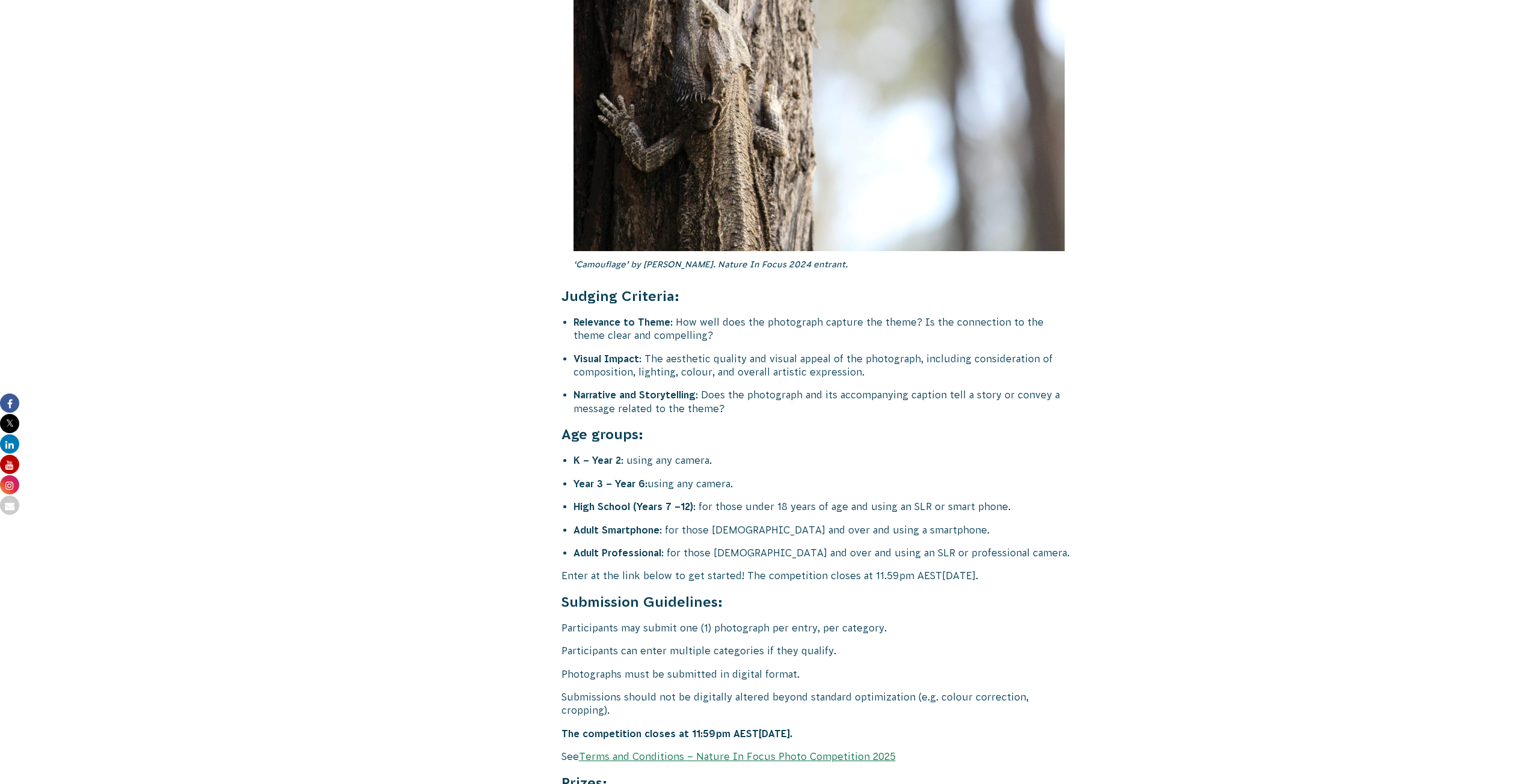
scroll to position [4446, 0]
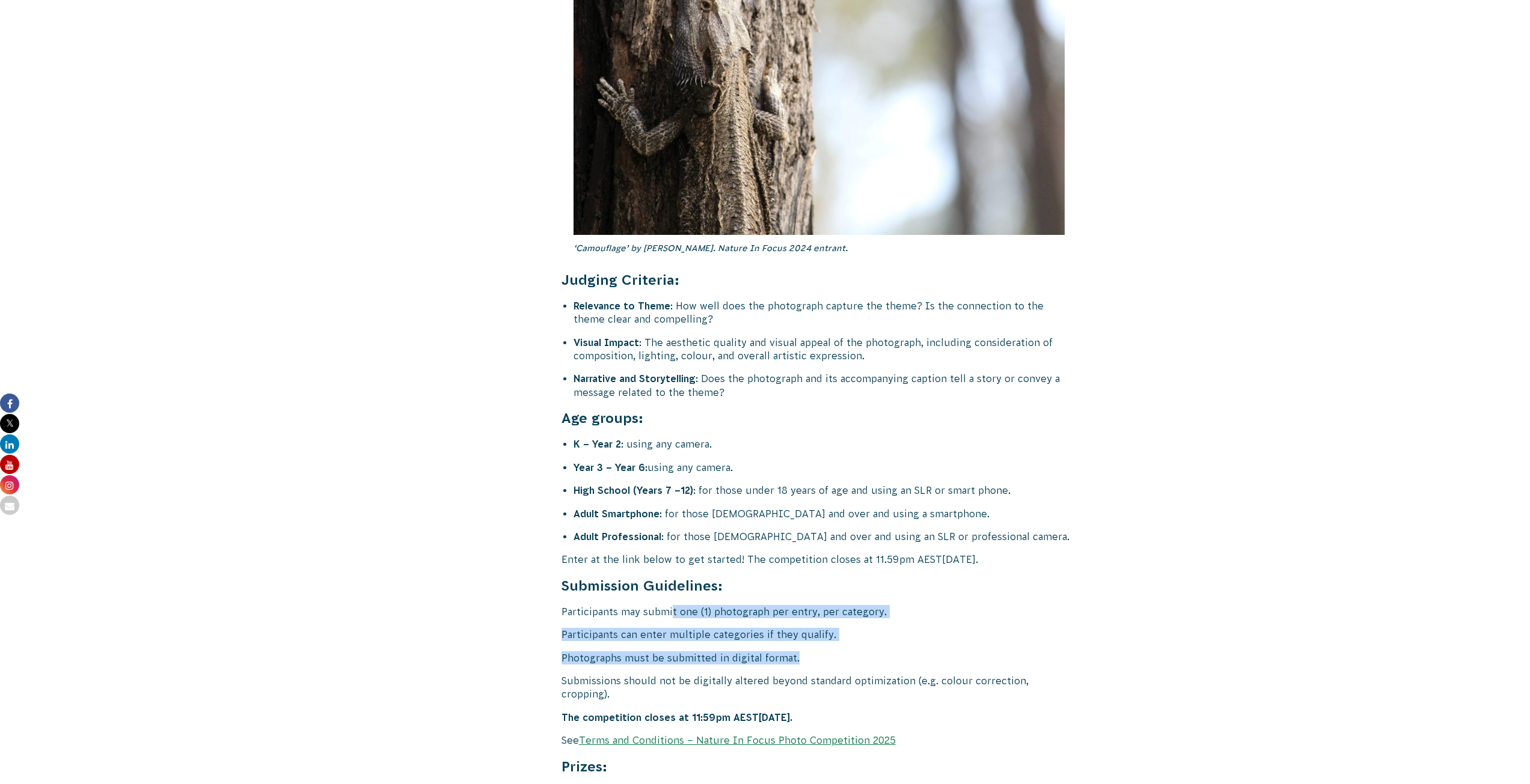
drag, startPoint x: 672, startPoint y: 571, endPoint x: 910, endPoint y: 616, distance: 242.2
click at [841, 651] on p "Photographs must be submitted in digital format." at bounding box center [819, 657] width 516 height 13
drag, startPoint x: 801, startPoint y: 617, endPoint x: 554, endPoint y: 578, distance: 250.1
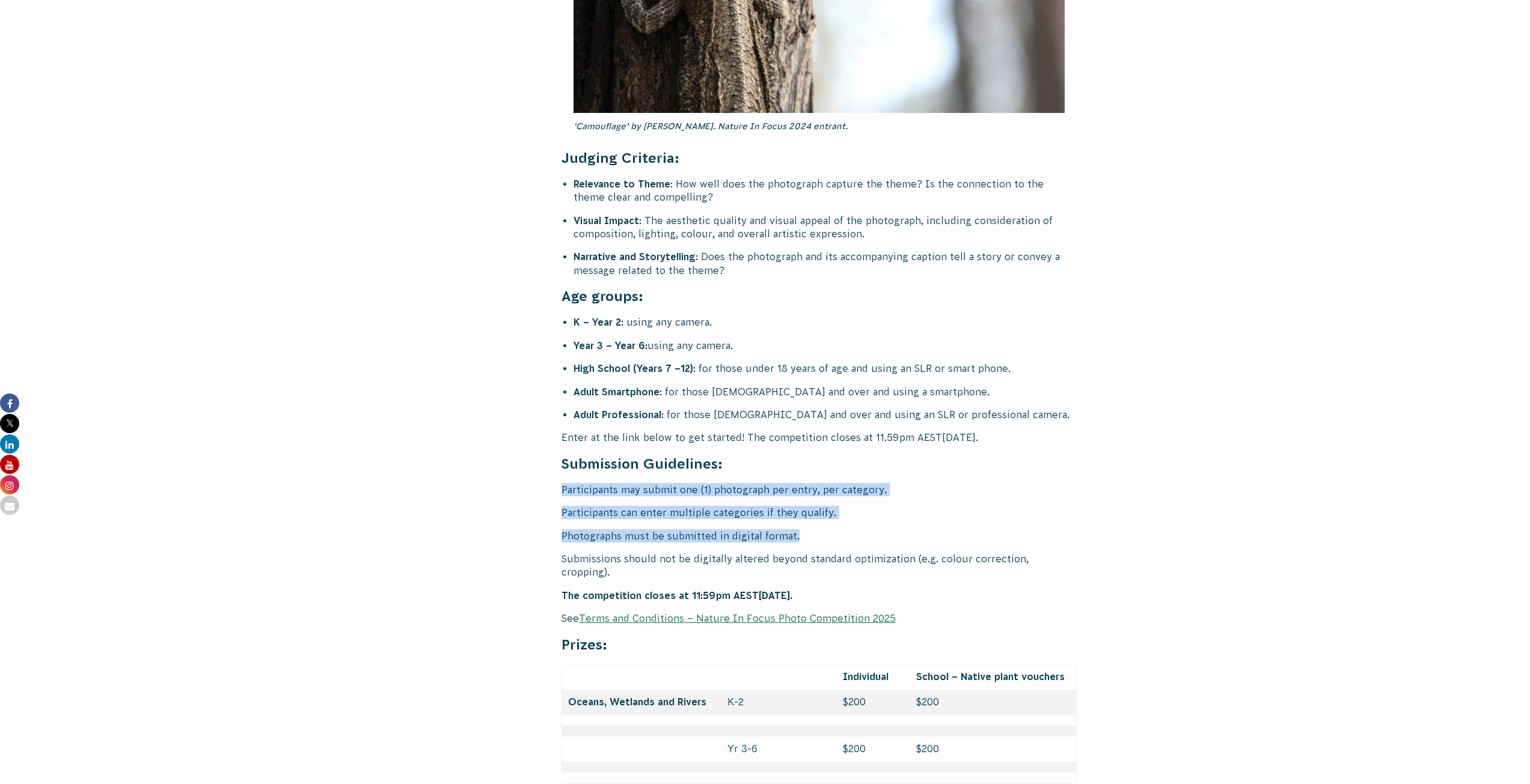
scroll to position [4687, 0]
